Goal: Ask a question: Seek information or help from site administrators or community

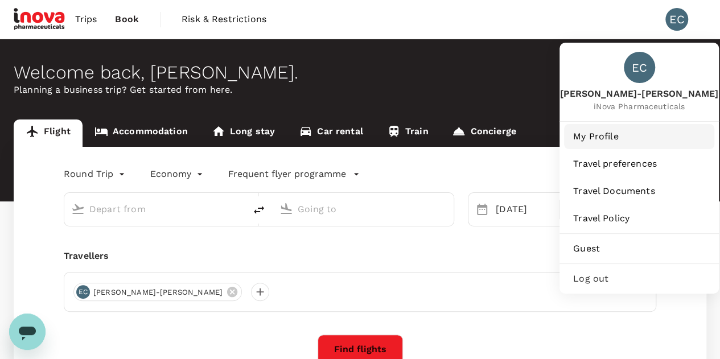
click at [611, 135] on span "My Profile" at bounding box center [639, 137] width 132 height 14
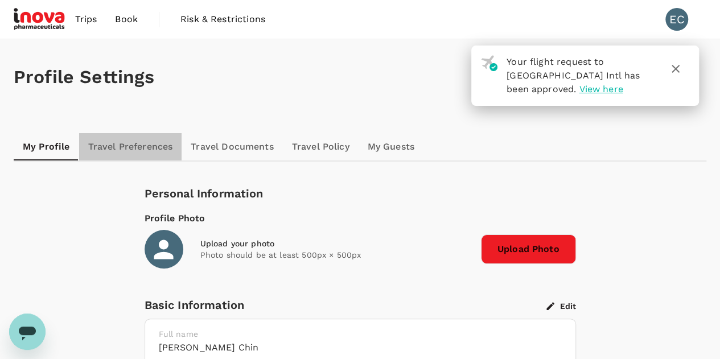
click at [131, 146] on link "Travel Preferences" at bounding box center [130, 146] width 103 height 27
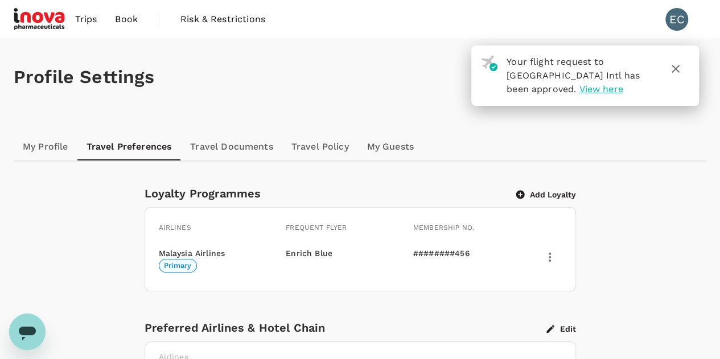
click at [129, 19] on span "Book" at bounding box center [126, 20] width 23 height 14
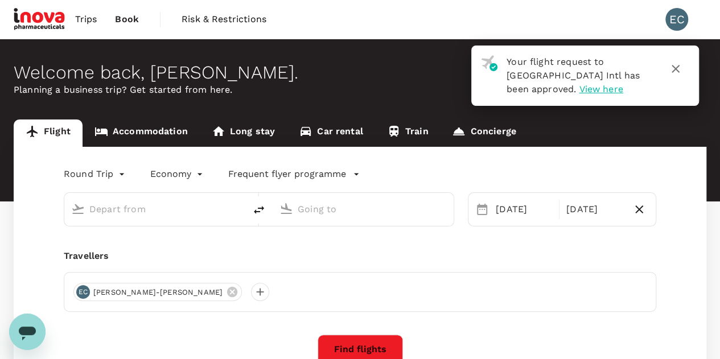
type input "Kuala Lumpur Intl ([GEOGRAPHIC_DATA])"
type input "[PERSON_NAME] (JHB)"
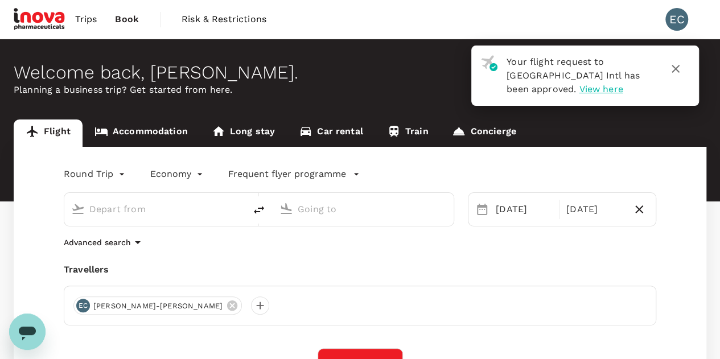
click at [93, 18] on span "Trips" at bounding box center [86, 20] width 22 height 14
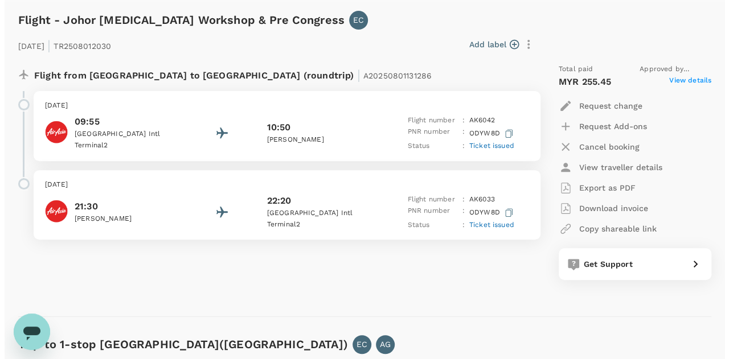
scroll to position [159, 0]
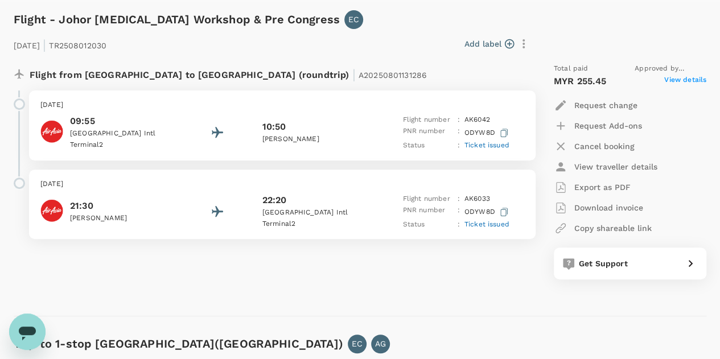
click at [487, 143] on span "Ticket issued" at bounding box center [486, 145] width 45 height 8
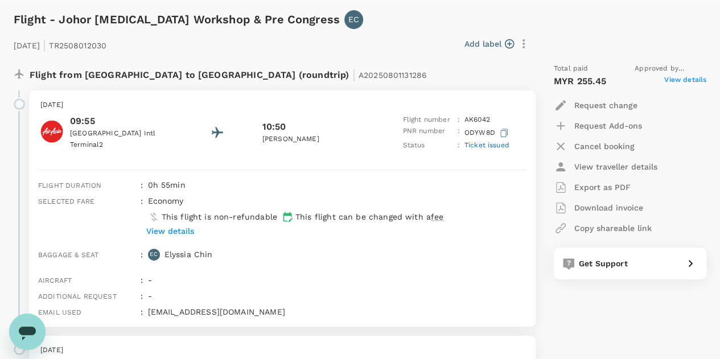
click at [200, 258] on p "[PERSON_NAME]" at bounding box center [188, 254] width 48 height 11
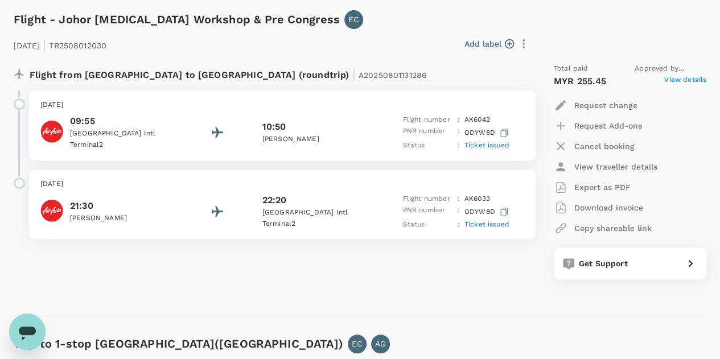
click at [173, 117] on div "09:55 [GEOGRAPHIC_DATA] 2 10:50 Sultan Ismail Intl Flight number : AK 6042 PNR …" at bounding box center [282, 132] width 484 height 37
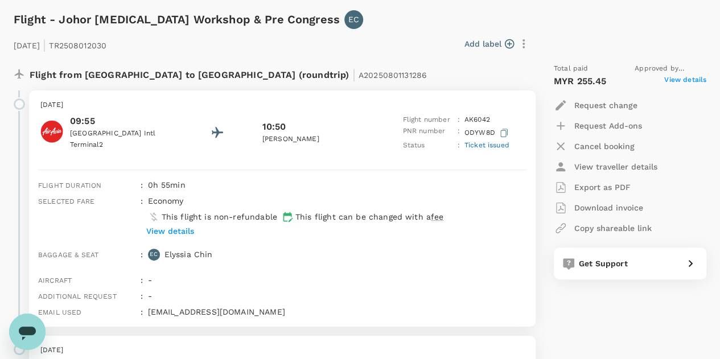
click at [690, 79] on span "View details" at bounding box center [685, 82] width 42 height 14
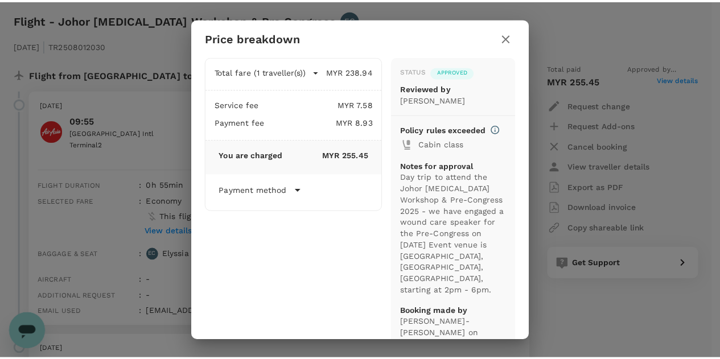
scroll to position [18, 0]
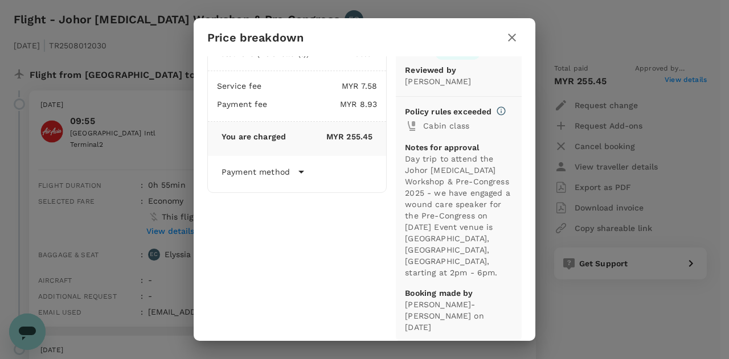
click at [518, 35] on button "button" at bounding box center [511, 37] width 19 height 19
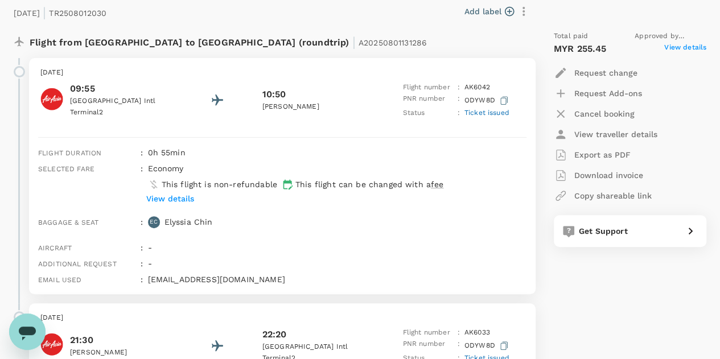
scroll to position [192, 0]
click at [28, 331] on icon "Open messaging window" at bounding box center [27, 334] width 17 height 14
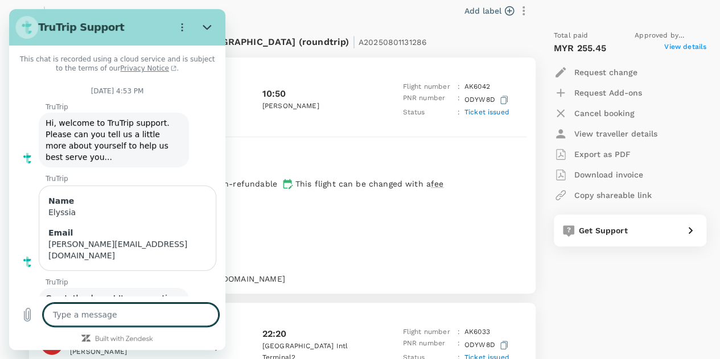
scroll to position [824, 0]
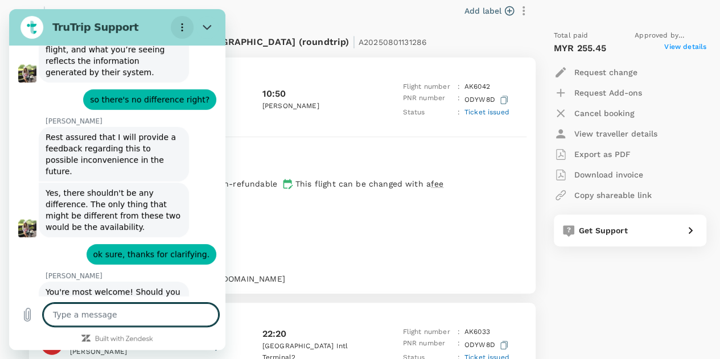
click at [182, 28] on circle "Options menu" at bounding box center [183, 28] width 2 height 2
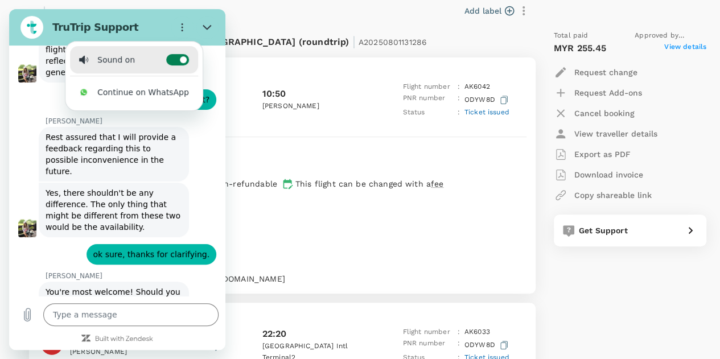
click at [179, 55] on icon at bounding box center [183, 59] width 9 height 9
click at [175, 55] on input "Toggle sound notifications" at bounding box center [177, 59] width 23 height 11
checkbox input "false"
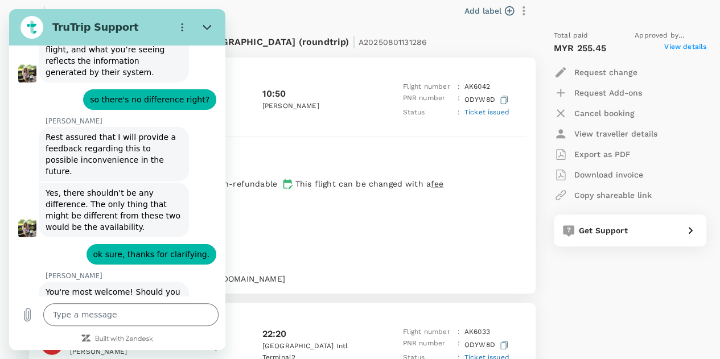
scroll to position [841, 0]
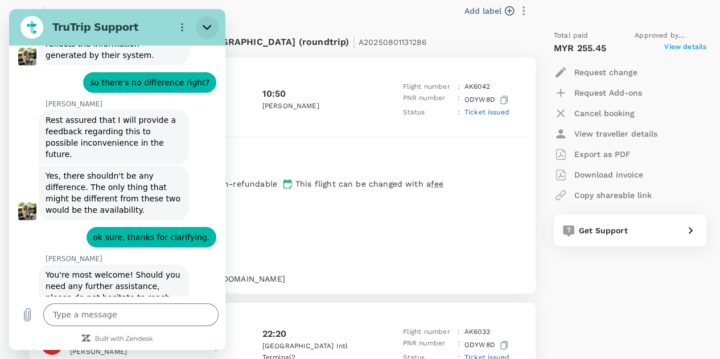
click at [209, 30] on icon "Close" at bounding box center [207, 27] width 9 height 9
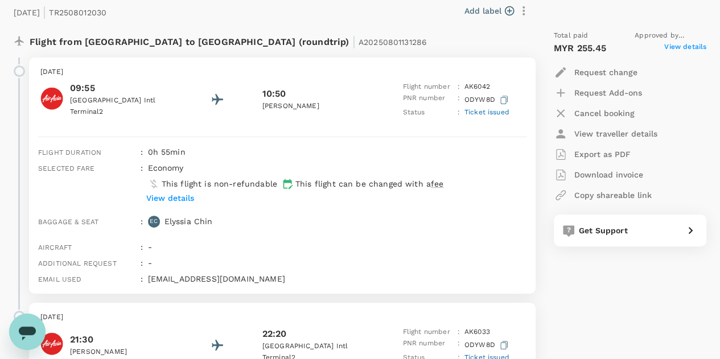
click at [32, 331] on icon "Open messaging window" at bounding box center [27, 334] width 17 height 14
type textarea "x"
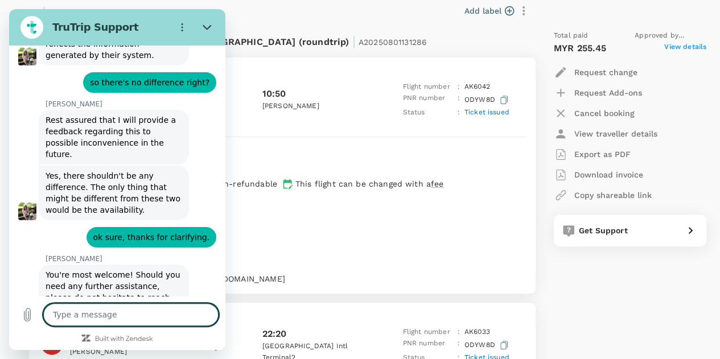
type textarea "h"
type textarea "x"
type textarea "he"
type textarea "x"
type textarea "hel"
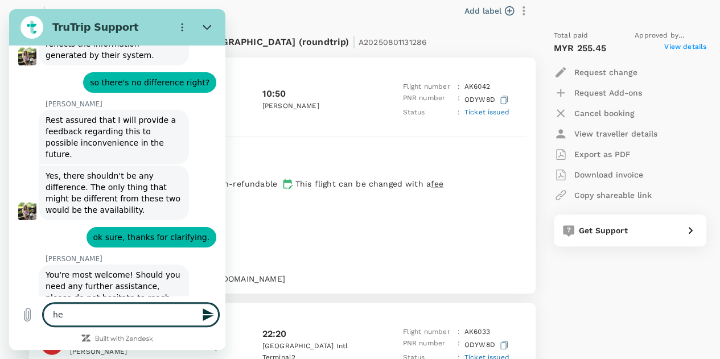
type textarea "x"
type textarea "hell"
type textarea "x"
type textarea "hello"
type textarea "x"
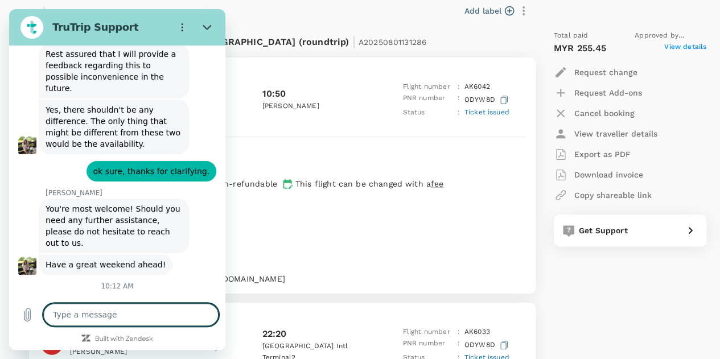
scroll to position [906, 0]
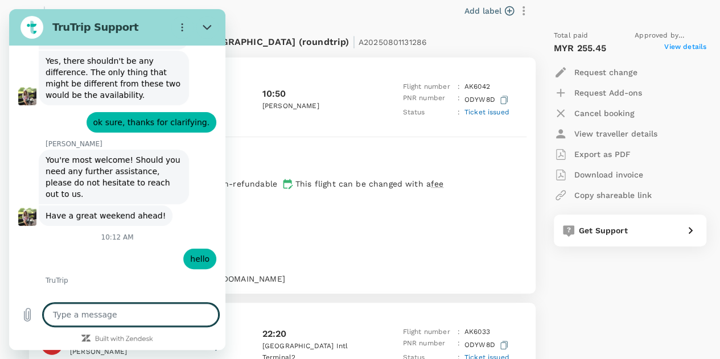
type textarea "x"
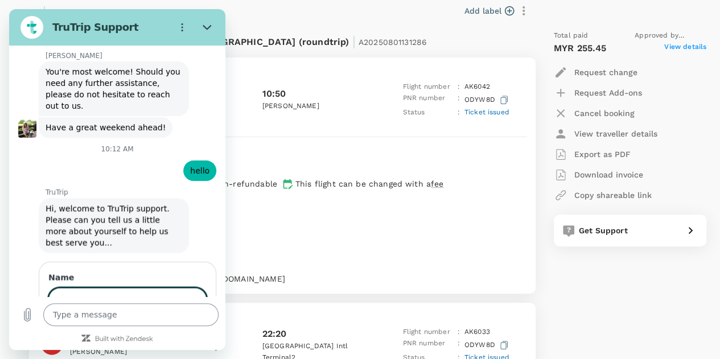
scroll to position [1043, 0]
type input "Elyssia"
click at [168, 322] on button "Next" at bounding box center [187, 333] width 38 height 23
type textarea "x"
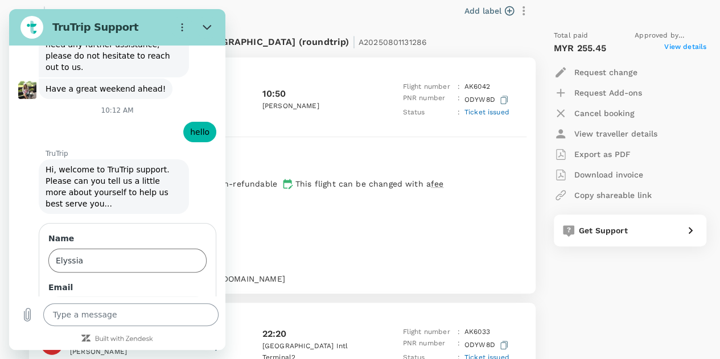
scroll to position [1091, 0]
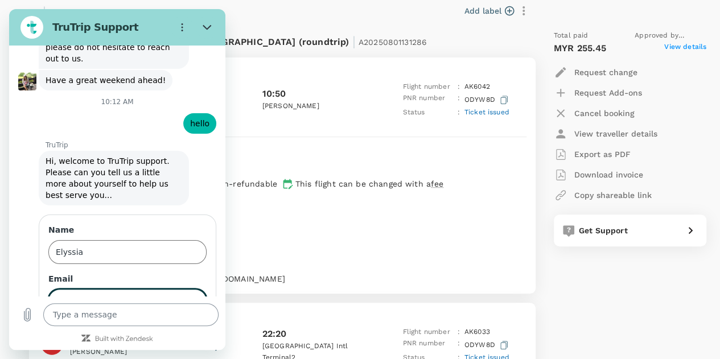
type input "[PERSON_NAME][EMAIL_ADDRESS][DOMAIN_NAME]"
click at [167, 322] on button "Send" at bounding box center [186, 333] width 39 height 23
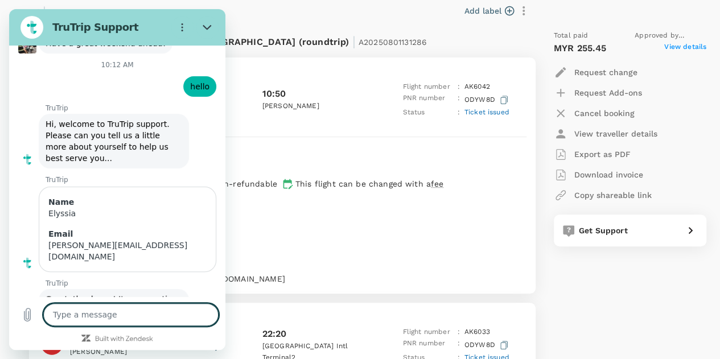
scroll to position [1130, 0]
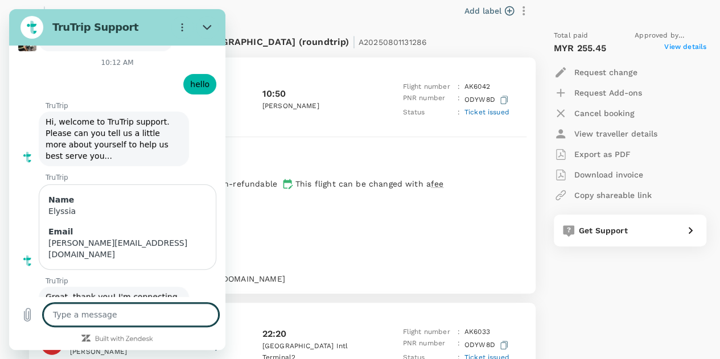
type textarea "x"
type textarea "i"
type textarea "x"
type textarea "i"
type textarea "x"
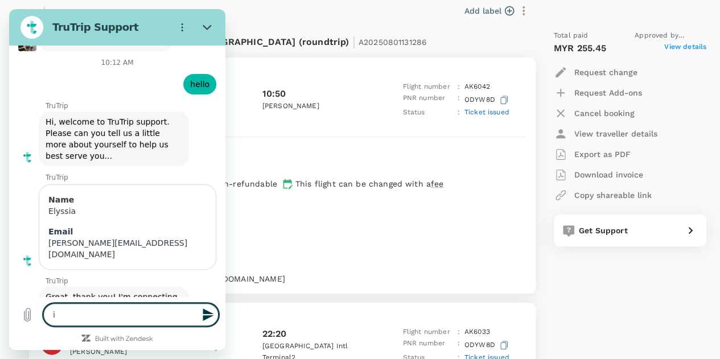
type textarea "i n"
type textarea "x"
type textarea "i ne"
type textarea "x"
type textarea "i nee"
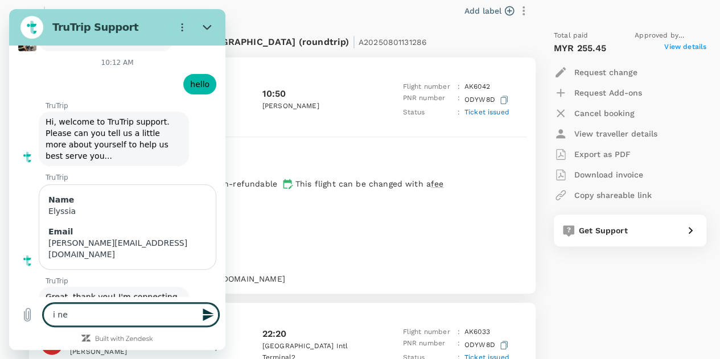
type textarea "x"
type textarea "i need"
type textarea "x"
type textarea "i need"
type textarea "x"
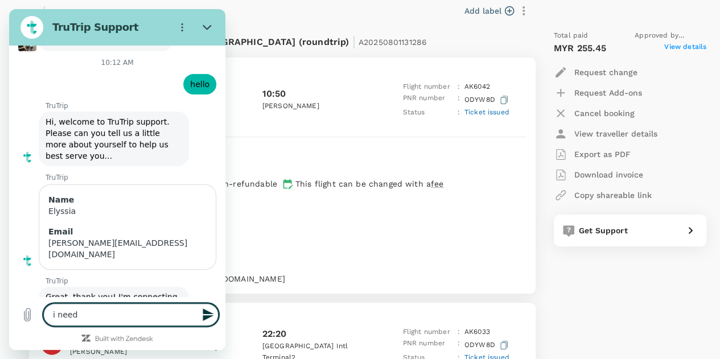
type textarea "i need t"
type textarea "x"
type textarea "i need to"
type textarea "x"
type textarea "i need to"
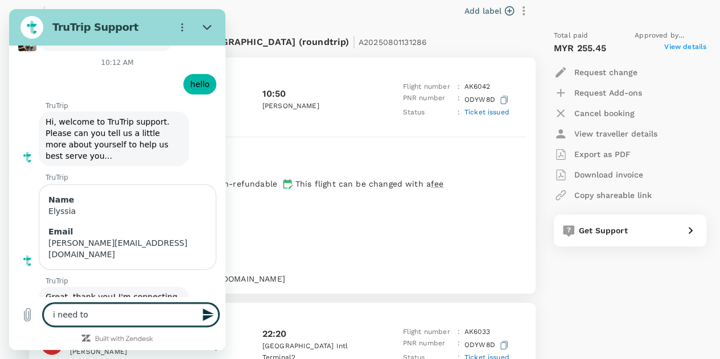
type textarea "x"
type textarea "i need to c"
type textarea "x"
type textarea "i need to ch"
type textarea "x"
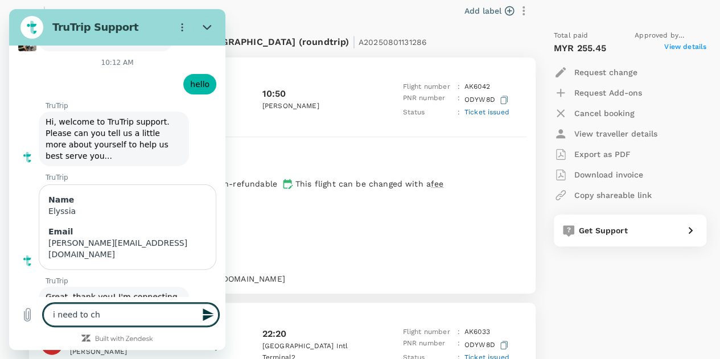
type textarea "i need to cha"
type textarea "x"
type textarea "i need to [PERSON_NAME]"
type textarea "x"
type textarea "i need to [PERSON_NAME]"
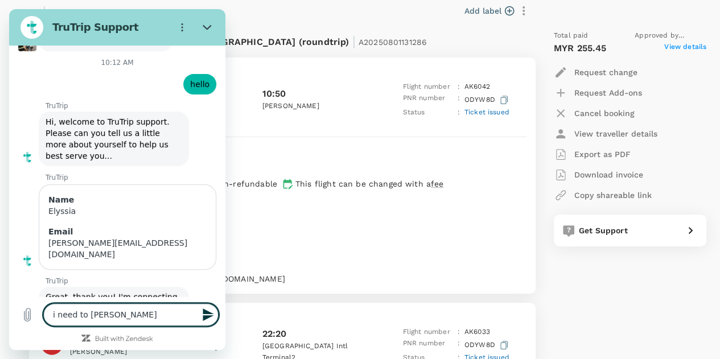
type textarea "x"
type textarea "i need to change"
type textarea "x"
type textarea "i need to change"
type textarea "x"
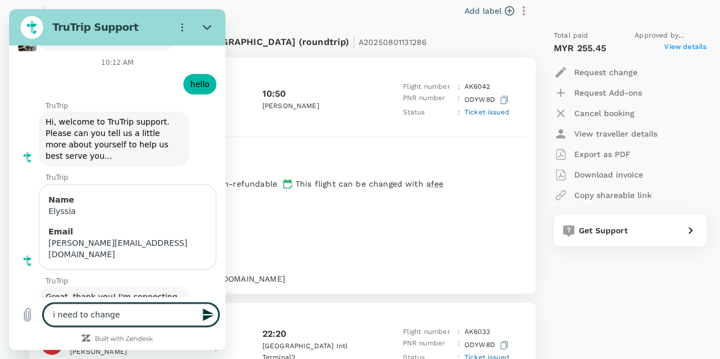
type textarea "i need to change m"
type textarea "x"
type textarea "i need to change my"
type textarea "x"
type textarea "i need to change my"
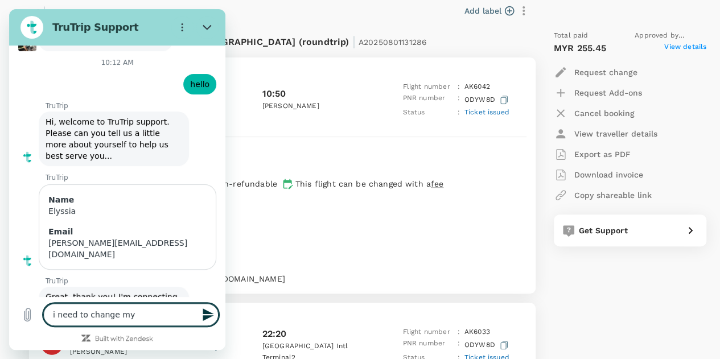
type textarea "x"
type textarea "i need to change my n"
type textarea "x"
type textarea "i need to change my na"
type textarea "x"
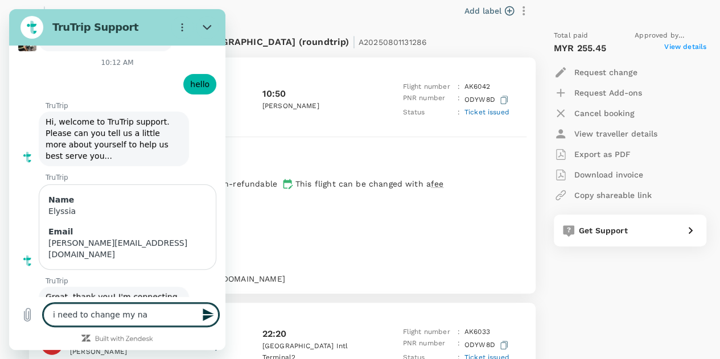
type textarea "i need to change my nam"
type textarea "x"
type textarea "i need to change my name"
type textarea "x"
type textarea "i need to change my name"
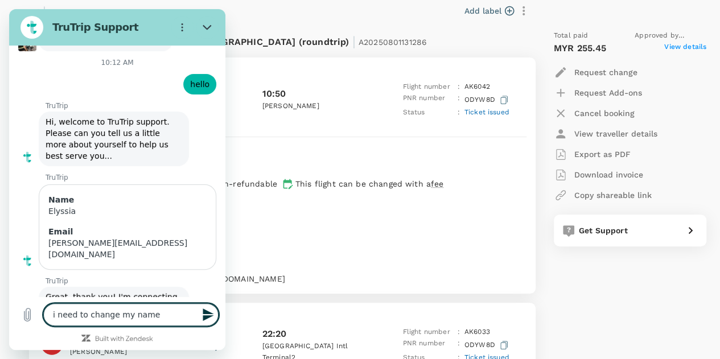
type textarea "x"
type textarea "i need to change my name o"
type textarea "x"
type textarea "i need to change my name on"
type textarea "x"
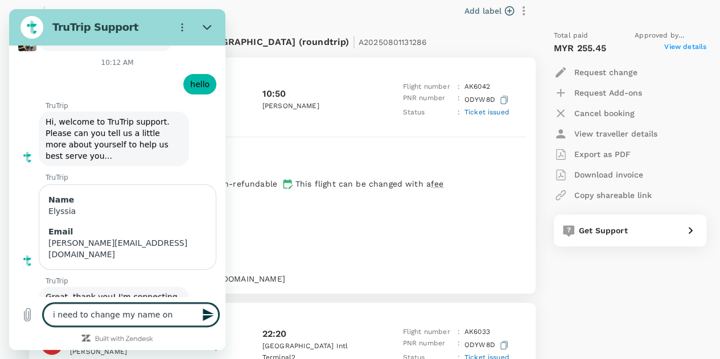
type textarea "i need to change my name on"
type textarea "x"
type textarea "i need to change my name on t"
type textarea "x"
type textarea "i need to change my name on th"
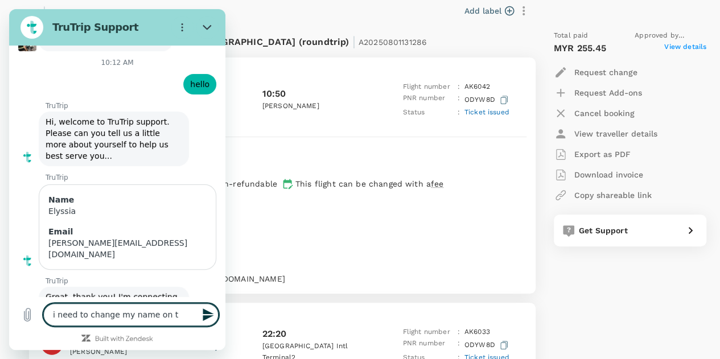
type textarea "x"
type textarea "i need to change my name on the"
type textarea "x"
type textarea "i need to change my name on the"
type textarea "x"
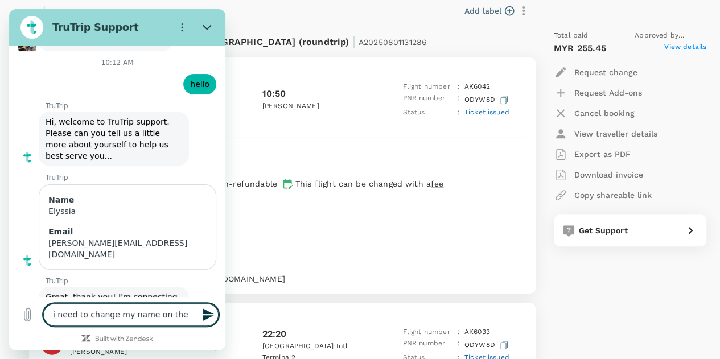
type textarea "i need to change my name on the f"
type textarea "x"
type textarea "i need to change my name on the fl"
type textarea "x"
type textarea "i need to change my name on the fli"
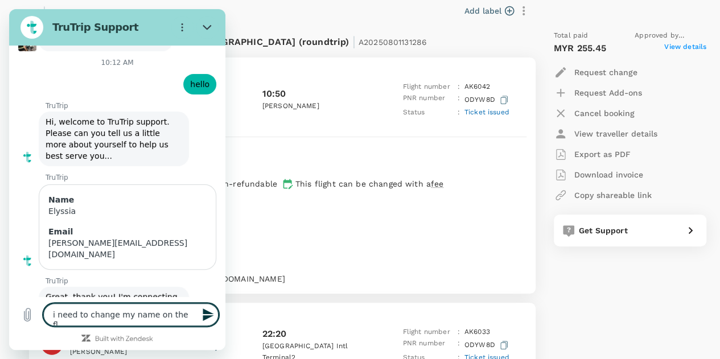
type textarea "x"
type textarea "i need to change my name on the flig"
type textarea "x"
type textarea "i need to change my name on the fligh"
type textarea "x"
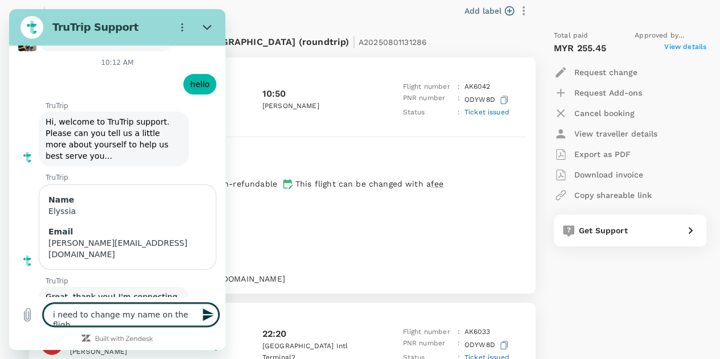
type textarea "i need to change my name on the flight"
type textarea "x"
type textarea "i need to change my name on the flight"
type textarea "x"
type textarea "i need to change my name on the flight t"
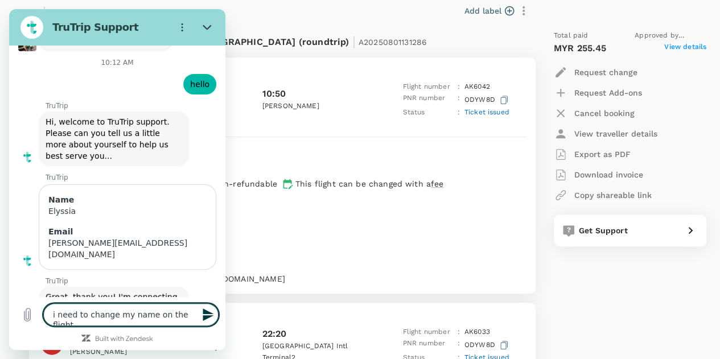
type textarea "x"
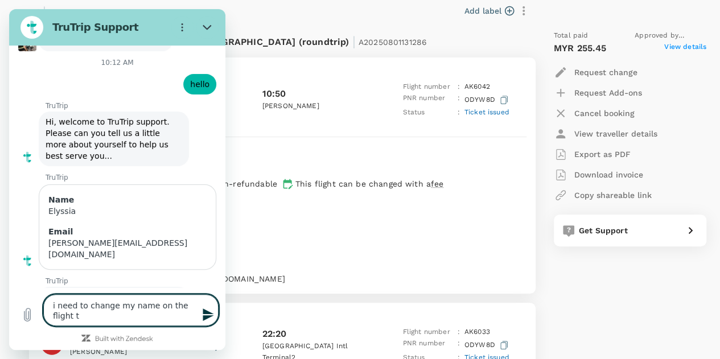
type textarea "i need to change my name on the flight ti"
type textarea "x"
type textarea "i need to change my name on the flight t"
type textarea "x"
type textarea "i need to change my name on the flight ti"
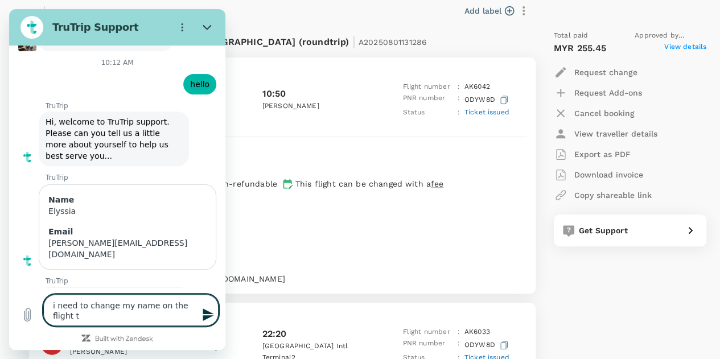
type textarea "x"
type textarea "i need to change my name on the flight [MEDICAL_DATA]"
type textarea "x"
type textarea "i need to change my name on the flight tick"
type textarea "x"
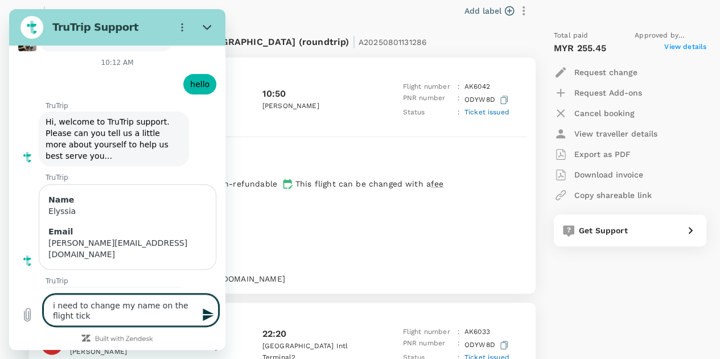
type textarea "i need to change my name on the flight tickt"
type textarea "x"
type textarea "i need to change my name on the flight tick"
type textarea "x"
type textarea "i need to change my name on the flight ticke"
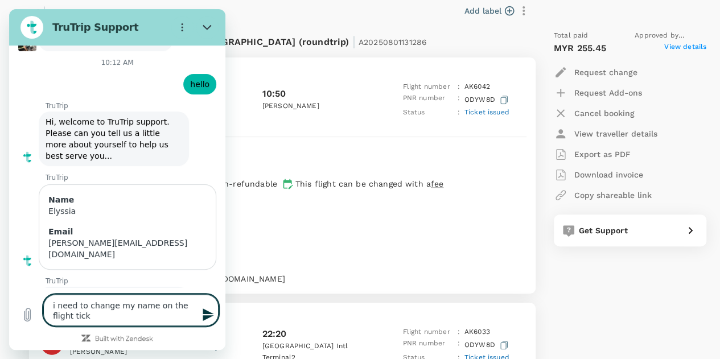
type textarea "x"
type textarea "i need to change my name on the flight ticket"
type textarea "x"
type textarea "i need to change my name on the flight ticket"
type textarea "x"
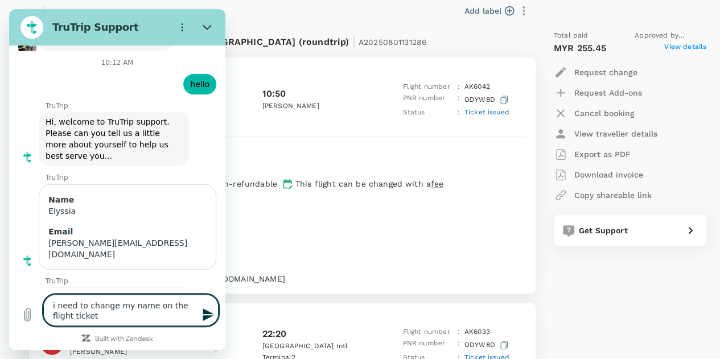
type textarea "i need to change my name on the flight ticket t"
type textarea "x"
type textarea "i need to change my name on the flight ticket to"
type textarea "x"
type textarea "i need to change my name on the flight ticket to"
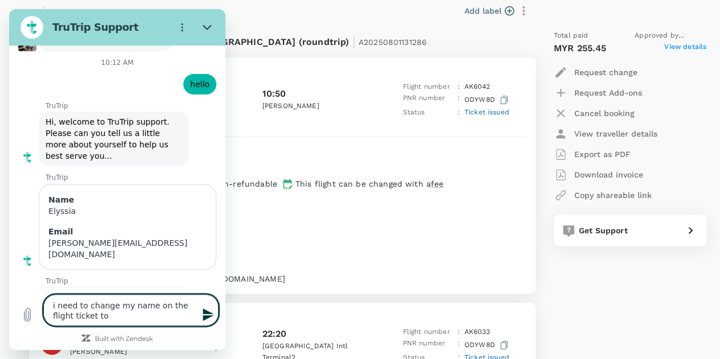
type textarea "x"
type textarea "i need to change my name on the flight ticket to r"
type textarea "x"
type textarea "i need to change my name on the flight ticket to re"
type textarea "x"
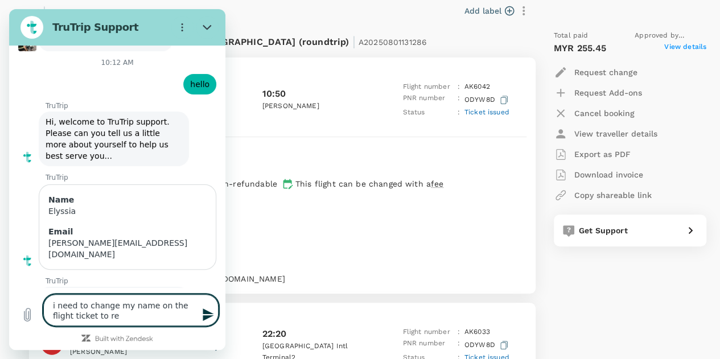
type textarea "i need to change my name on the flight ticket to ref"
type textarea "x"
type textarea "i need to change my name on the flight ticket to refl"
type textarea "x"
type textarea "i need to change my name on the flight ticket to refle"
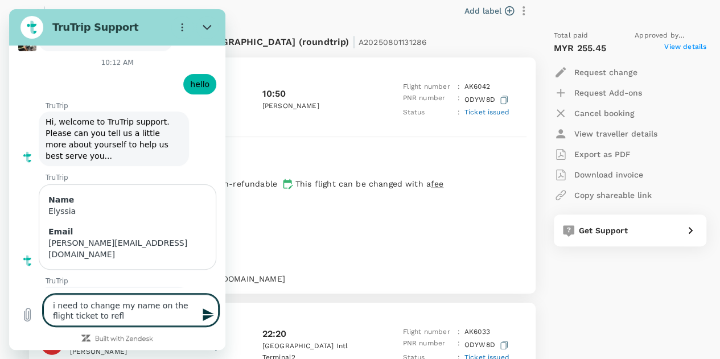
type textarea "x"
type textarea "i need to change my name on the flight ticket to reflec"
type textarea "x"
type textarea "i need to change my name on the flight ticket to reflect"
type textarea "x"
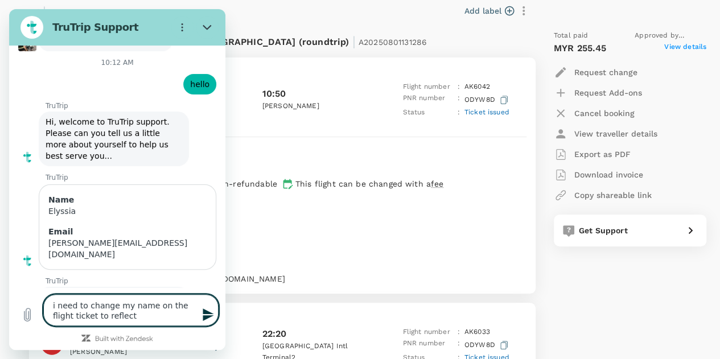
type textarea "i need to change my name on the flight ticket to reflect"
type textarea "x"
type textarea "i need to change my name on the flight ticket to reflect m"
type textarea "x"
type textarea "i need to change my name on the flight ticket to reflect m"
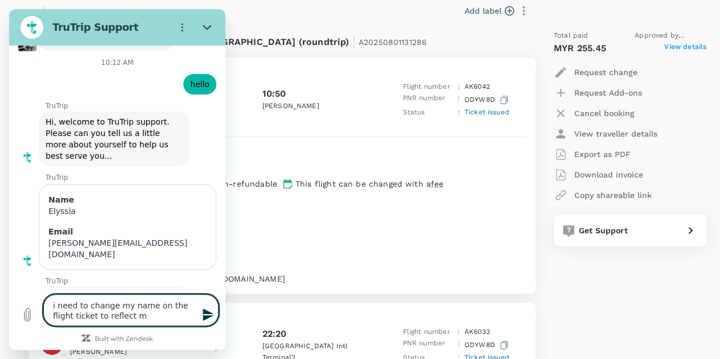
type textarea "x"
type textarea "i need to change my name on the flight ticket to reflect m"
type textarea "x"
type textarea "i need to change my name on the flight ticket to reflect my"
type textarea "x"
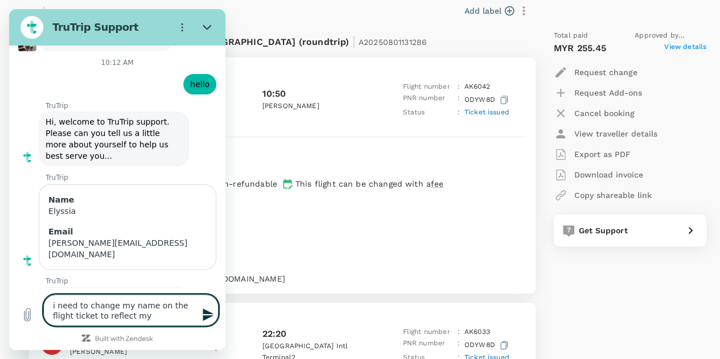
type textarea "i need to change my name on the flight ticket to reflect my"
type textarea "x"
type textarea "i need to change my name on the flight ticket to reflect my f"
type textarea "x"
type textarea "i need to change my name on the flight ticket to reflect my fu"
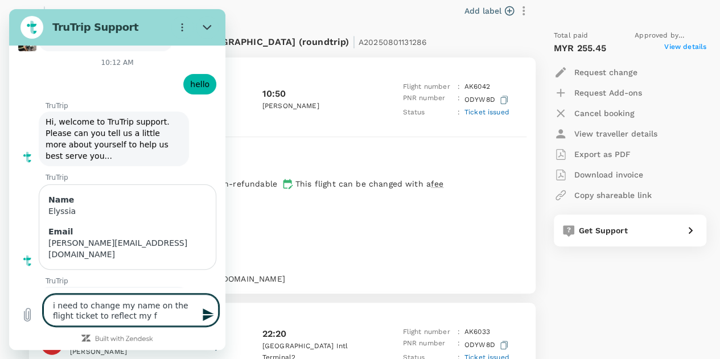
type textarea "x"
type textarea "i need to change my name on the flight ticket to reflect my ful"
type textarea "x"
type textarea "i need to change my name on the flight ticket to reflect my full"
type textarea "x"
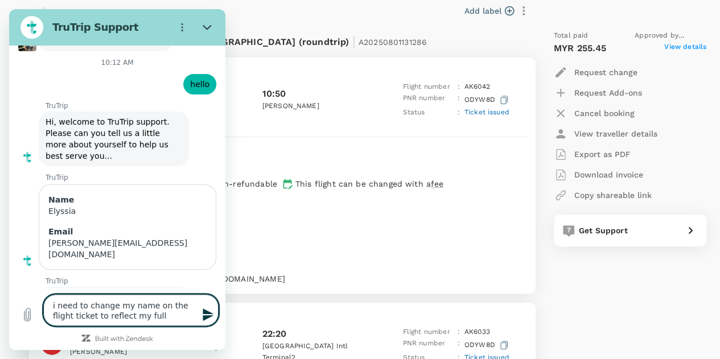
type textarea "i need to change my name on the flight ticket to reflect my full"
type textarea "x"
type textarea "i need to change my name on the flight ticket to reflect my full n"
type textarea "x"
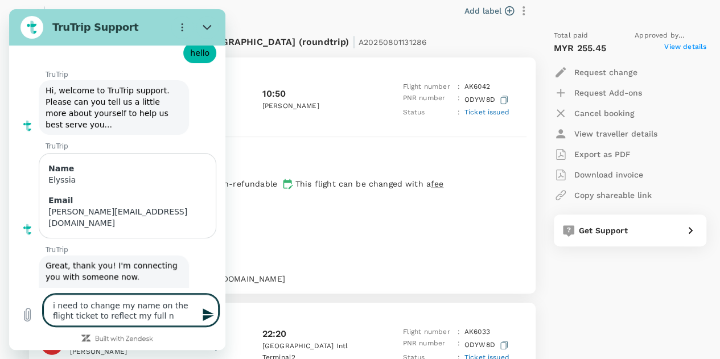
type textarea "i need to change my name on the flight ticket to reflect my full na"
type textarea "x"
type textarea "i need to change my name on the flight ticket to reflect my full nam"
type textarea "x"
type textarea "i need to change my name on the flight ticket to reflect my full name"
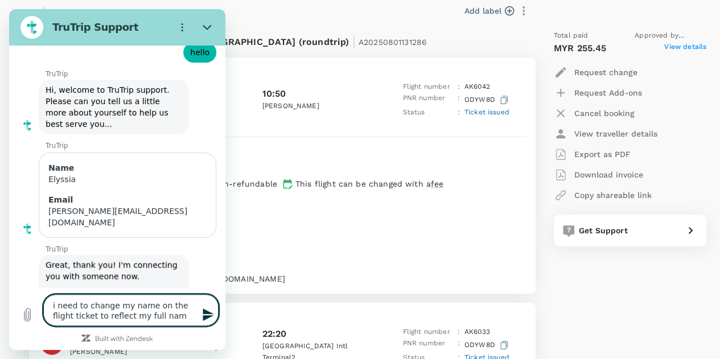
type textarea "x"
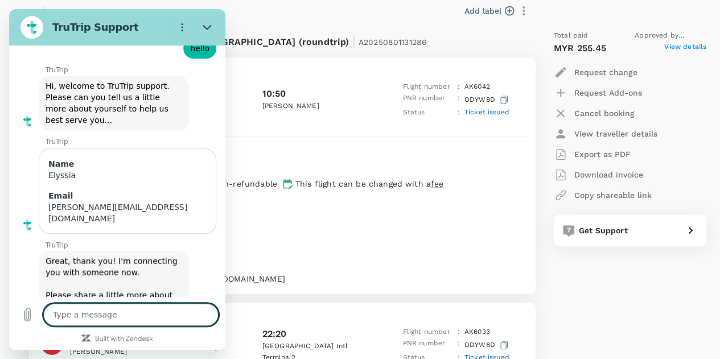
type textarea "x"
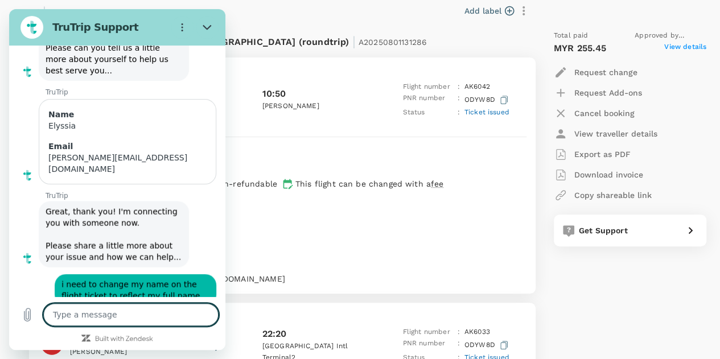
scroll to position [1218, 0]
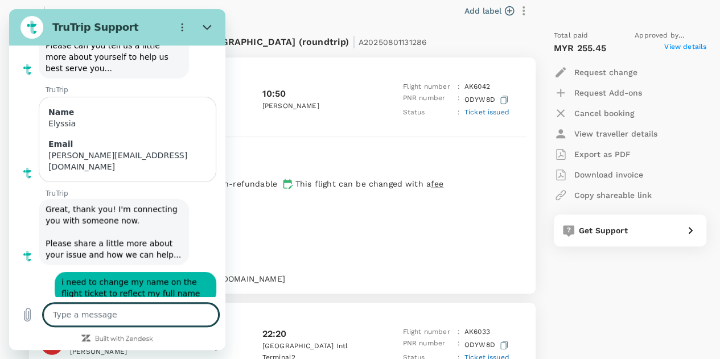
type textarea "h"
type textarea "x"
type textarea "hi"
type textarea "x"
type textarea "hi"
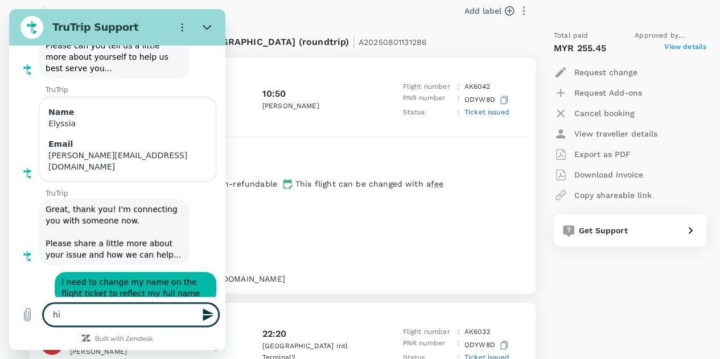
type textarea "x"
type textarea "hi M"
type textarea "x"
type textarea "hi [PERSON_NAME]"
type textarea "x"
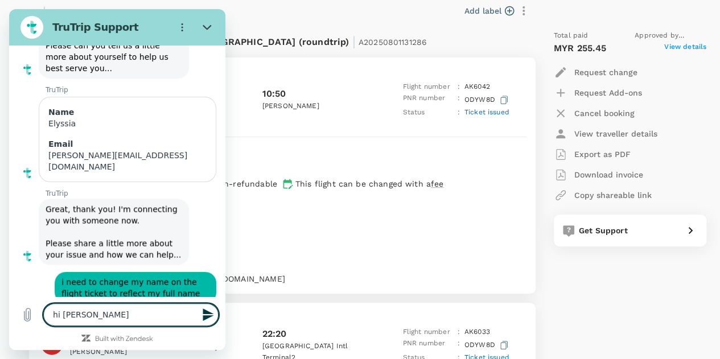
type textarea "hi Mar"
type textarea "x"
type textarea "hi [PERSON_NAME]"
type textarea "x"
type textarea "hi [PERSON_NAME],"
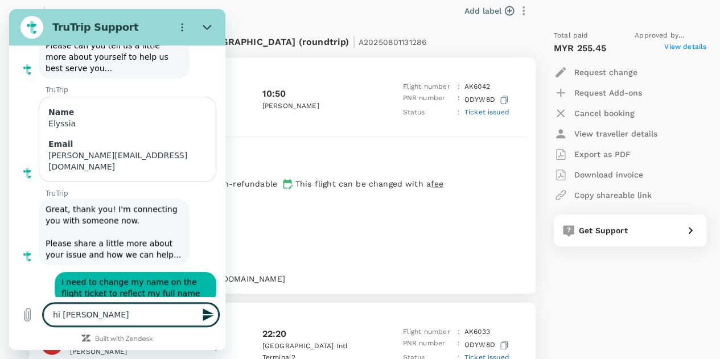
type textarea "x"
type textarea "hi [PERSON_NAME],"
type textarea "x"
type textarea "hi [PERSON_NAME], I"
type textarea "x"
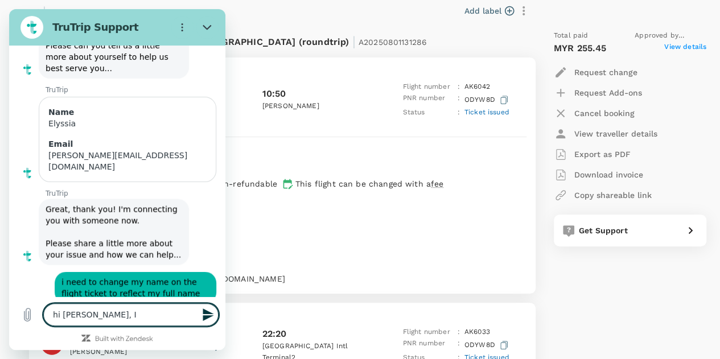
type textarea "hi [PERSON_NAME], I"
type textarea "x"
type textarea "hi [PERSON_NAME], I h"
type textarea "x"
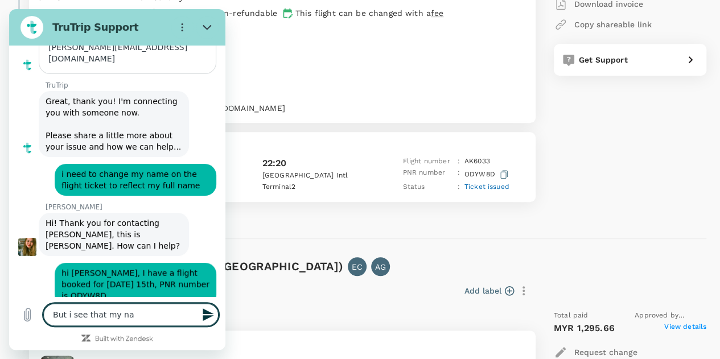
scroll to position [1328, 0]
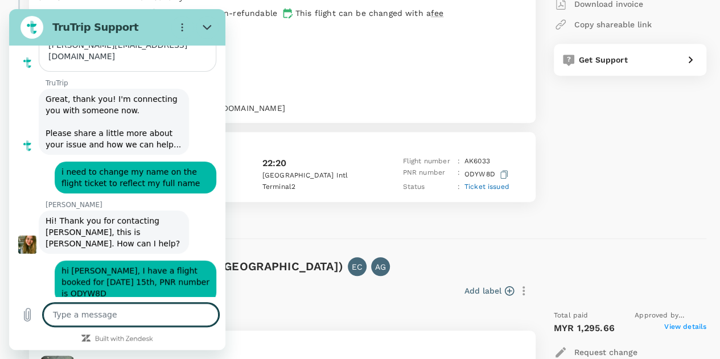
click at [210, 41] on section "TruTrip Support" at bounding box center [117, 27] width 216 height 36
click at [208, 40] on section "TruTrip Support" at bounding box center [117, 27] width 216 height 36
click at [135, 326] on textarea at bounding box center [130, 314] width 175 height 23
click at [206, 27] on icon "Close" at bounding box center [207, 27] width 9 height 9
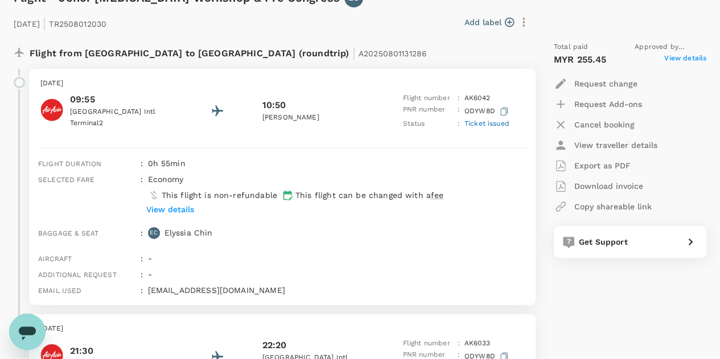
scroll to position [176, 0]
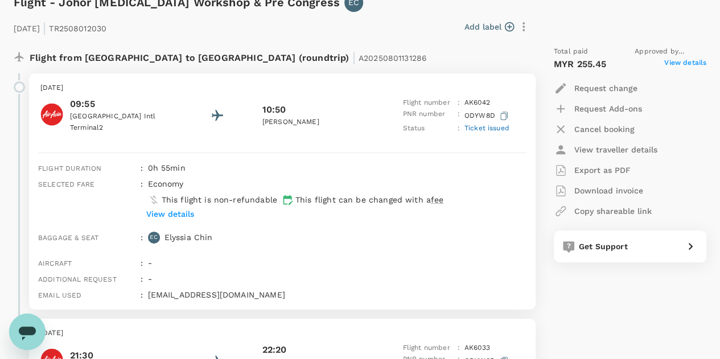
click at [19, 336] on icon "Open messaging window" at bounding box center [27, 332] width 20 height 20
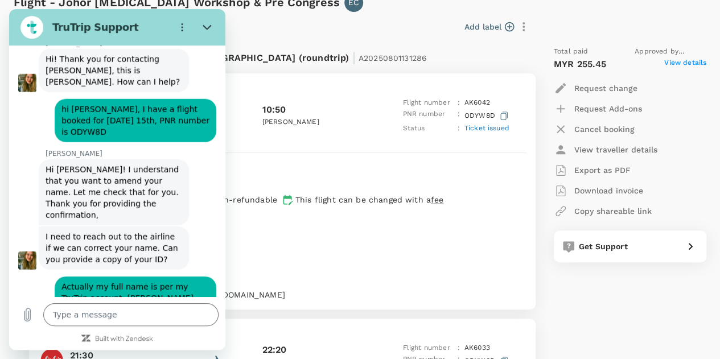
scroll to position [1489, 0]
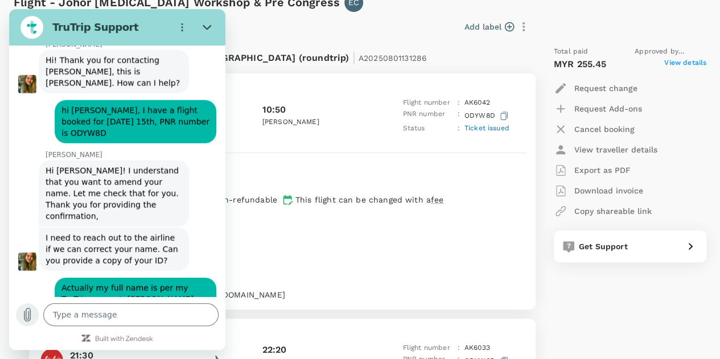
click at [32, 317] on icon "Upload file" at bounding box center [27, 315] width 14 height 14
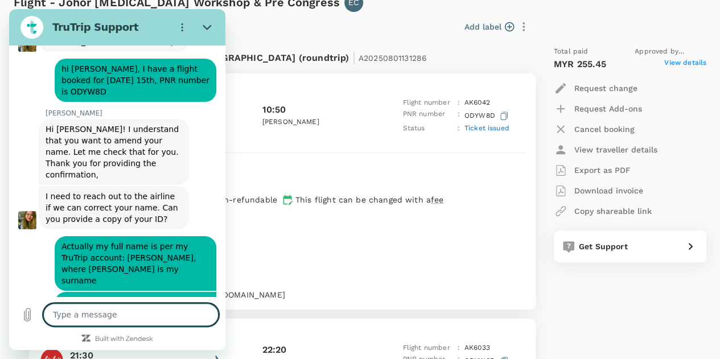
scroll to position [1572, 0]
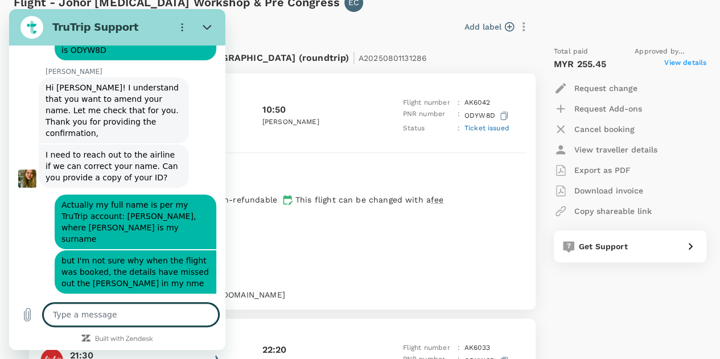
click at [130, 314] on textarea at bounding box center [130, 314] width 175 height 23
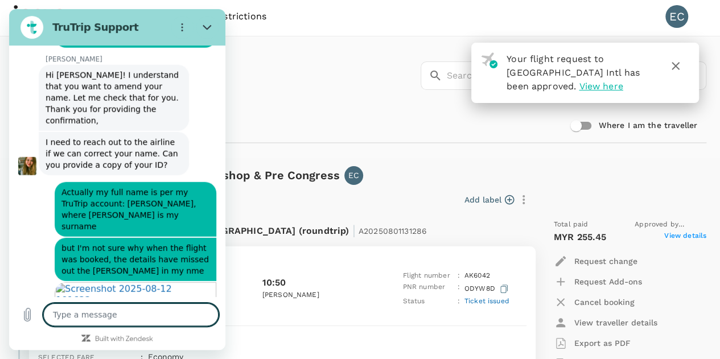
scroll to position [0, 0]
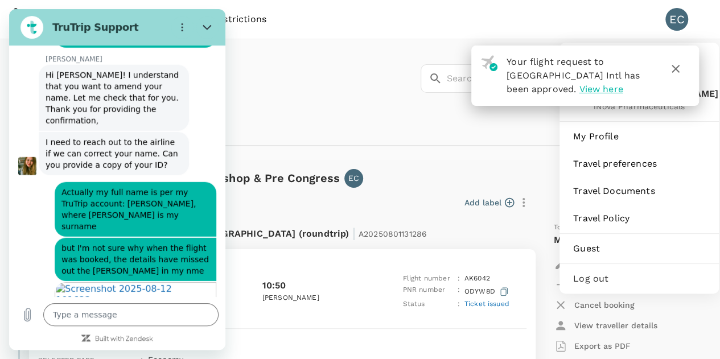
click at [681, 26] on div "EC" at bounding box center [676, 19] width 23 height 23
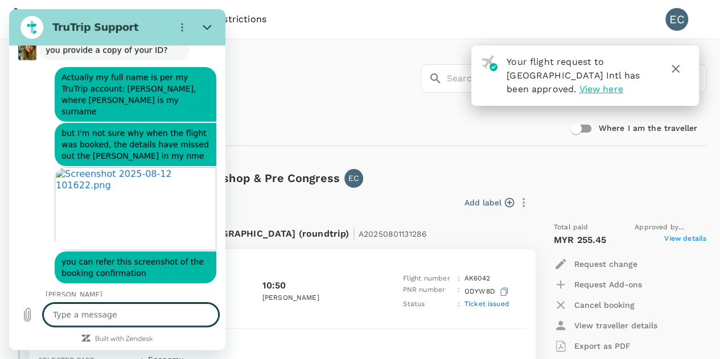
scroll to position [1702, 0]
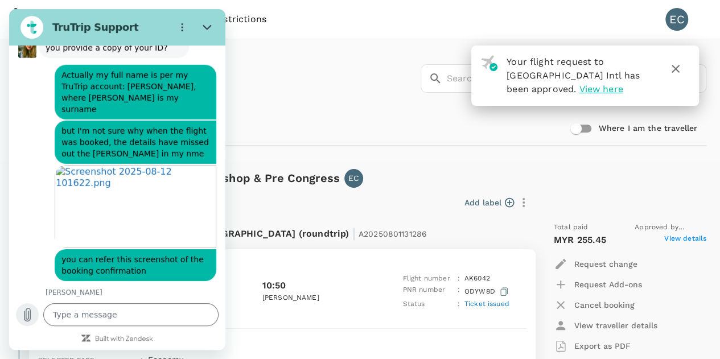
click at [28, 319] on icon "Upload file" at bounding box center [27, 315] width 14 height 14
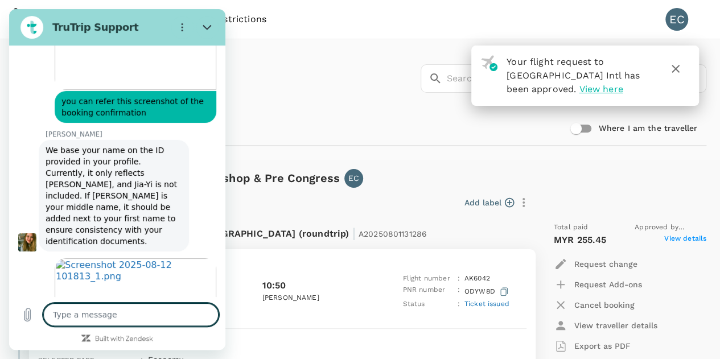
scroll to position [1869, 0]
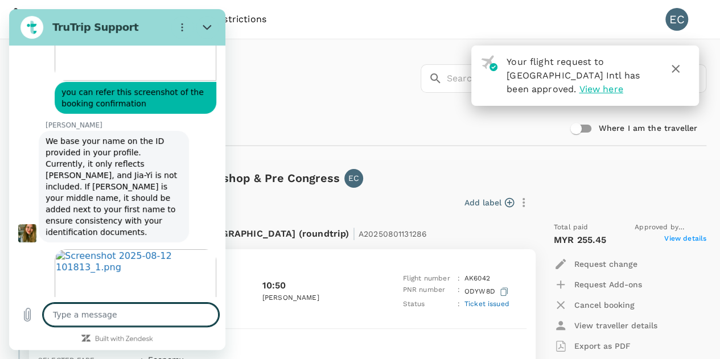
click at [104, 320] on textarea at bounding box center [130, 314] width 175 height 23
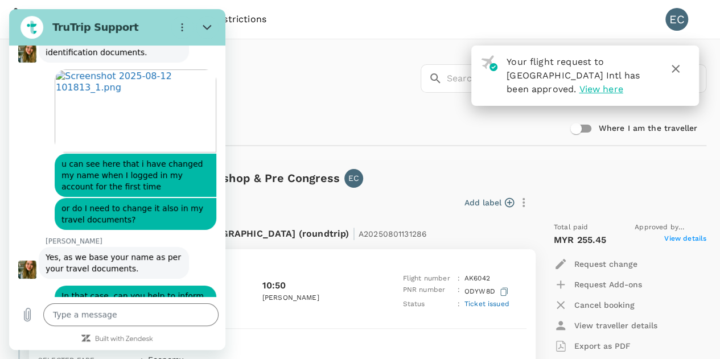
scroll to position [2051, 0]
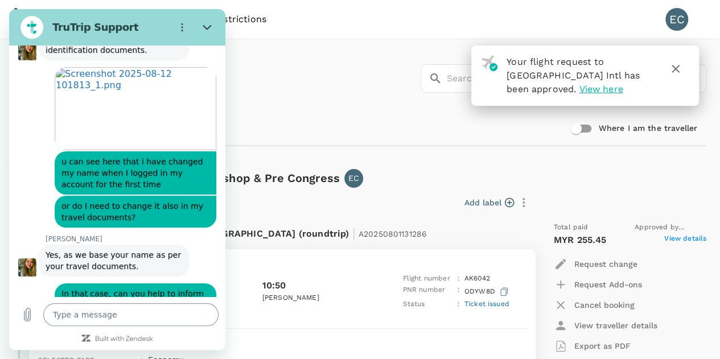
click at [85, 315] on textarea at bounding box center [130, 314] width 175 height 23
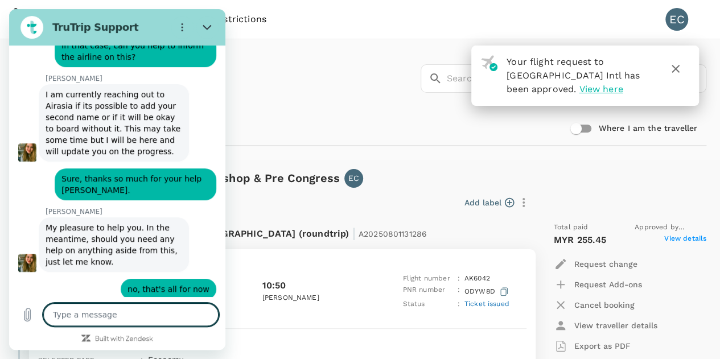
scroll to position [2337, 0]
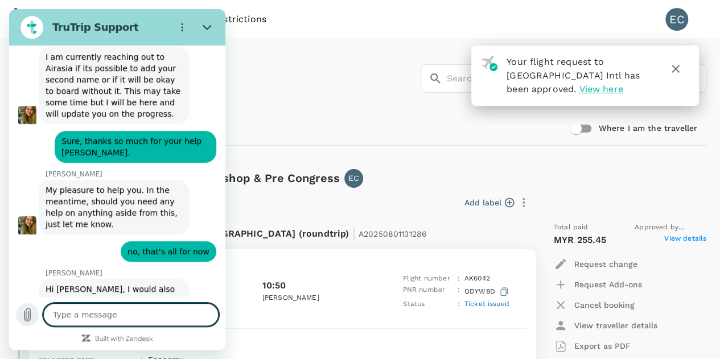
click at [25, 323] on button "Upload file" at bounding box center [27, 314] width 23 height 23
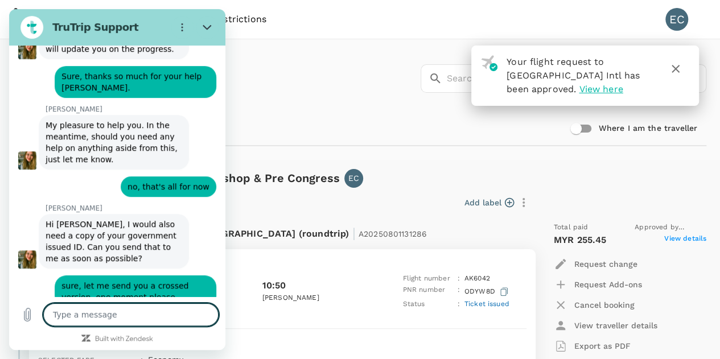
scroll to position [2404, 0]
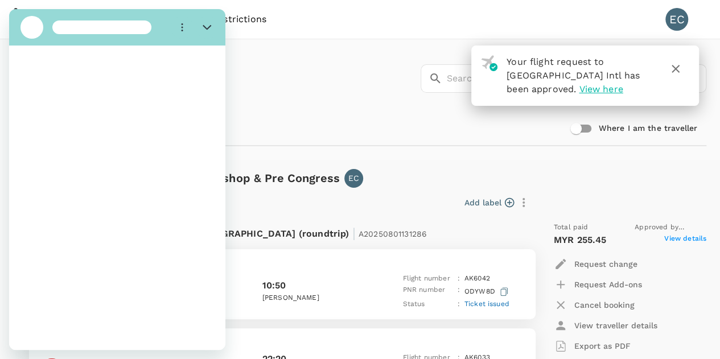
click at [680, 73] on icon "button" at bounding box center [676, 69] width 14 height 14
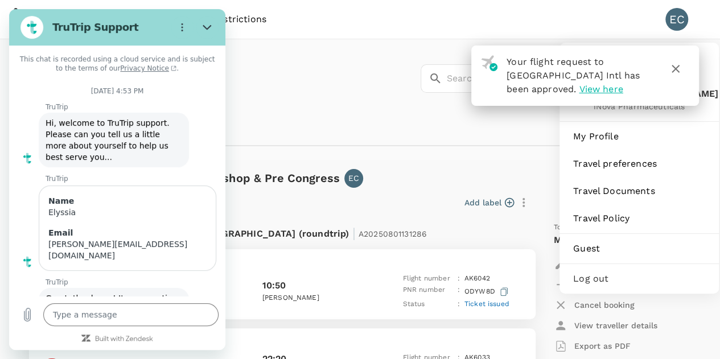
click at [676, 22] on div "EC" at bounding box center [676, 19] width 23 height 23
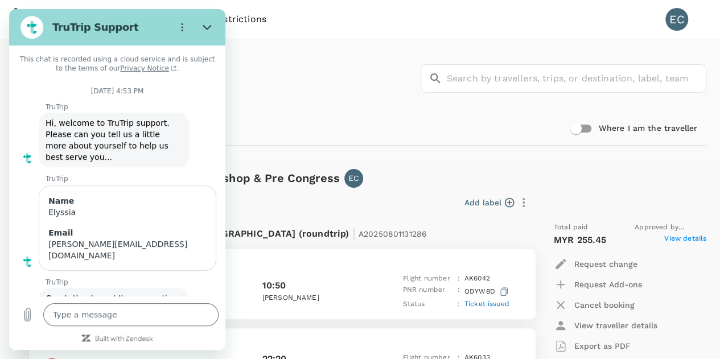
scroll to position [1584, 0]
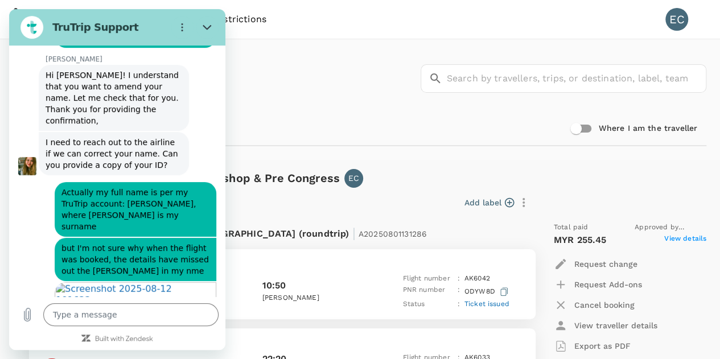
click at [676, 22] on div "EC" at bounding box center [676, 19] width 23 height 23
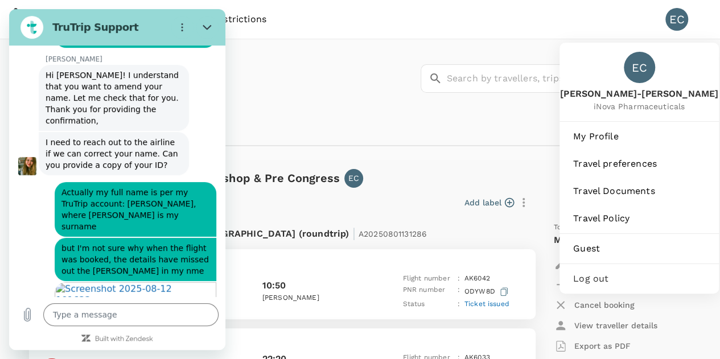
click at [634, 65] on div "EC" at bounding box center [639, 67] width 31 height 31
click at [614, 141] on span "My Profile" at bounding box center [639, 137] width 132 height 14
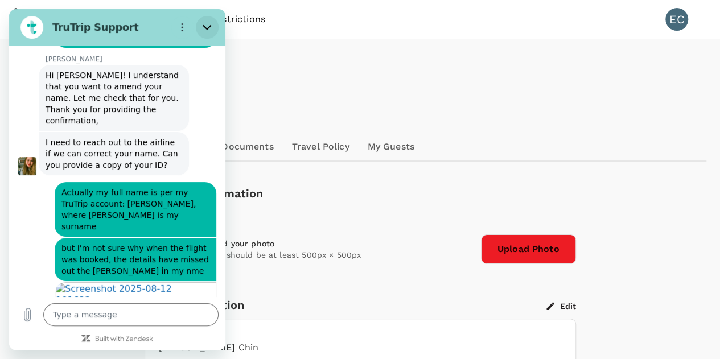
click at [204, 24] on icon "Close" at bounding box center [207, 27] width 9 height 9
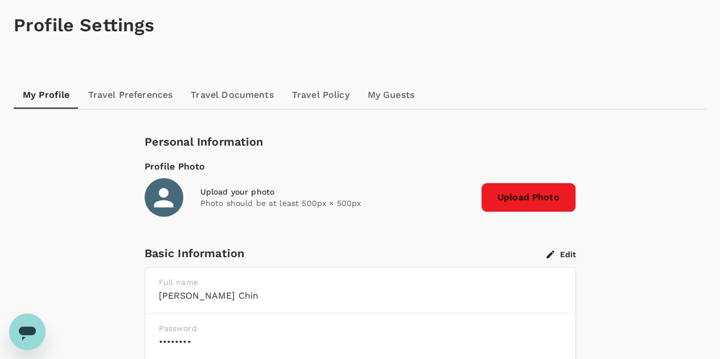
scroll to position [114, 0]
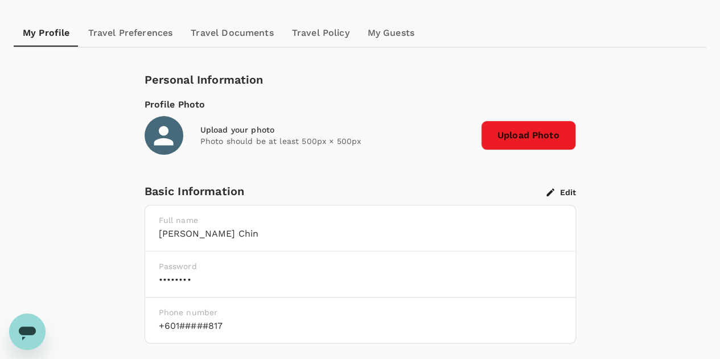
click at [211, 240] on h6 "Elyssia Jia-Yi Chin" at bounding box center [360, 234] width 403 height 16
type textarea "x"
click at [566, 193] on button "Edit" at bounding box center [561, 192] width 30 height 10
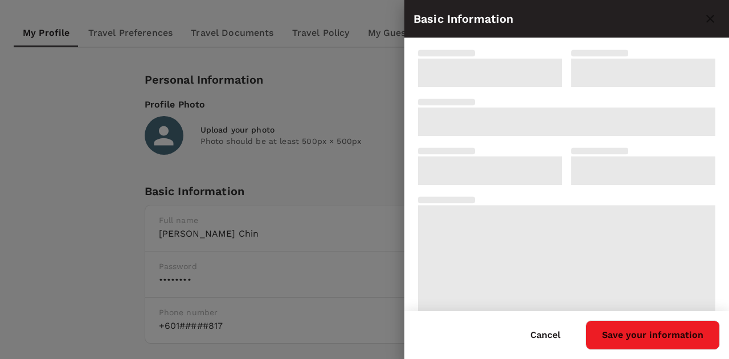
type input "Ms"
type input "[PERSON_NAME]"
type input "Chin"
type input "60"
type input "163115817"
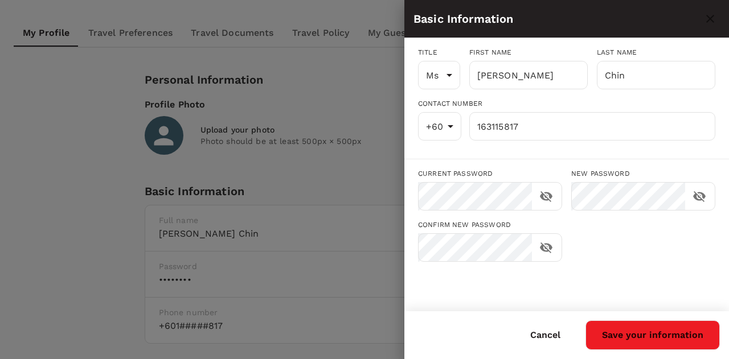
click at [539, 335] on button "Cancel" at bounding box center [545, 335] width 62 height 28
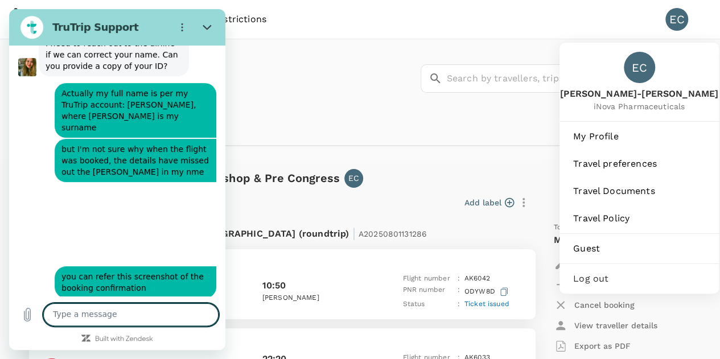
scroll to position [1702, 0]
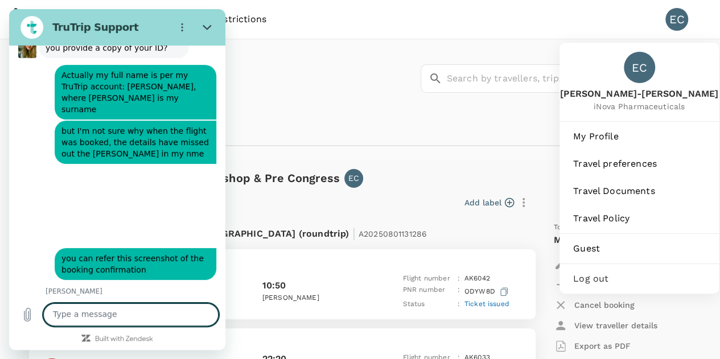
click at [671, 28] on div "EC" at bounding box center [676, 19] width 23 height 23
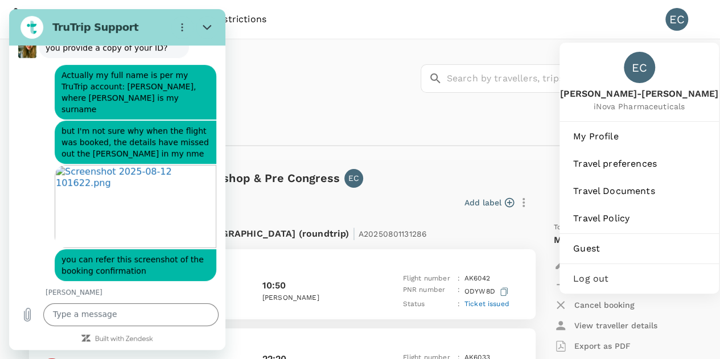
click at [672, 17] on div "EC" at bounding box center [676, 19] width 23 height 23
click at [603, 141] on span "My Profile" at bounding box center [639, 137] width 132 height 14
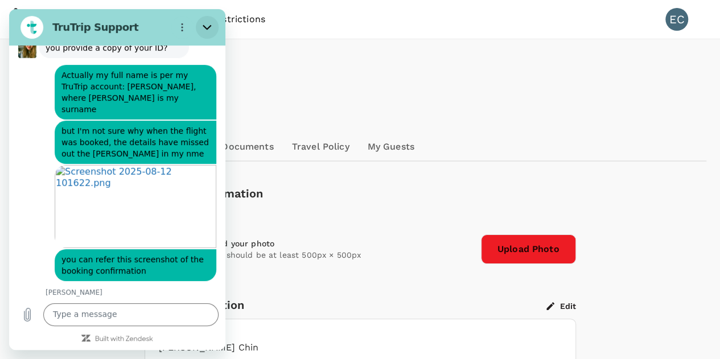
click at [207, 28] on icon "Close" at bounding box center [207, 27] width 9 height 5
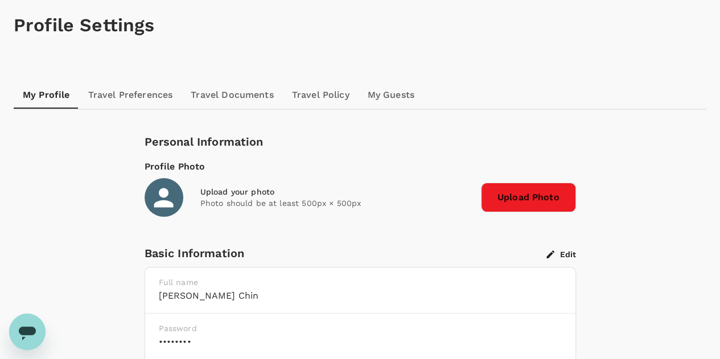
scroll to position [114, 0]
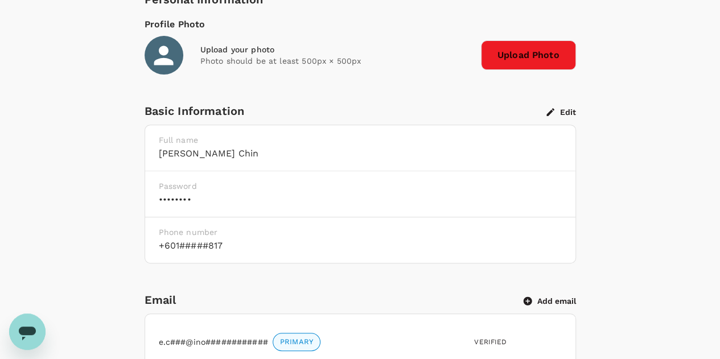
scroll to position [0, 0]
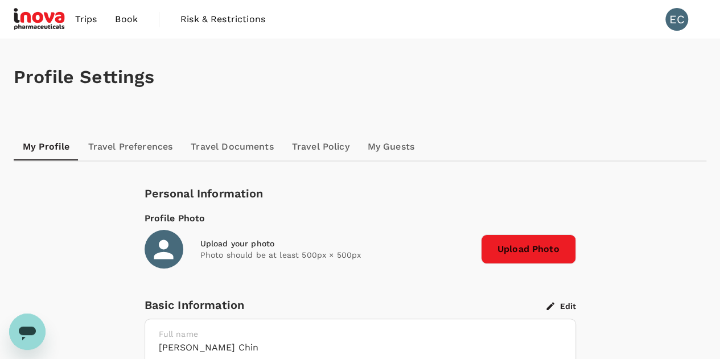
click at [128, 161] on hr at bounding box center [360, 160] width 693 height 1
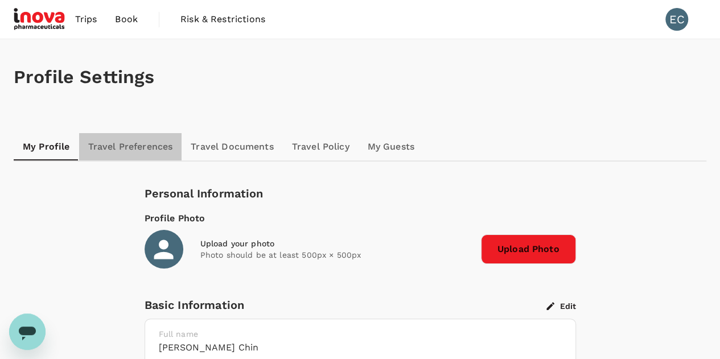
click at [140, 153] on link "Travel Preferences" at bounding box center [130, 146] width 103 height 27
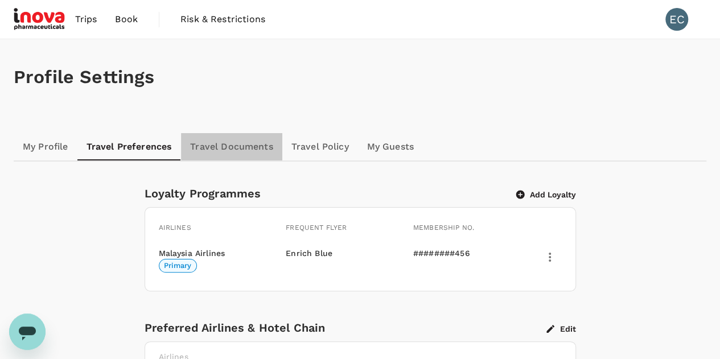
click at [245, 149] on link "Travel Documents" at bounding box center [231, 146] width 101 height 27
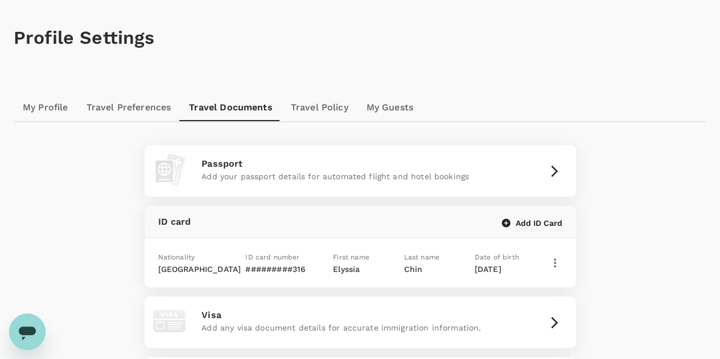
scroll to position [57, 0]
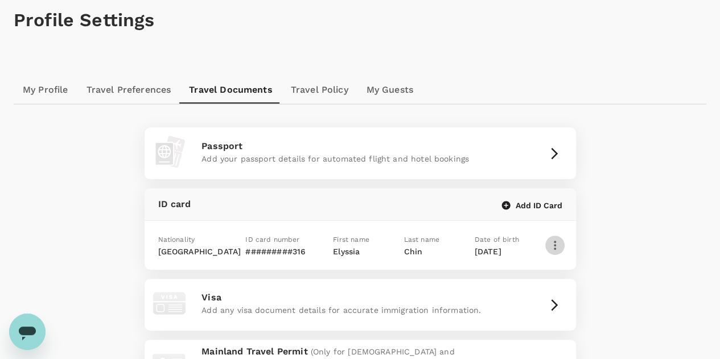
click at [557, 244] on icon "button" at bounding box center [555, 245] width 14 height 14
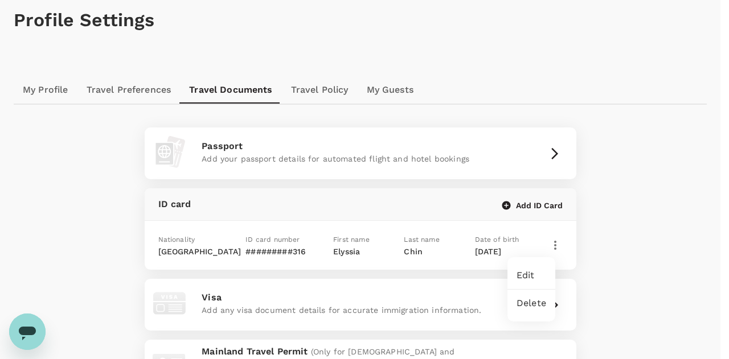
click at [524, 269] on span "Edit" at bounding box center [531, 276] width 30 height 14
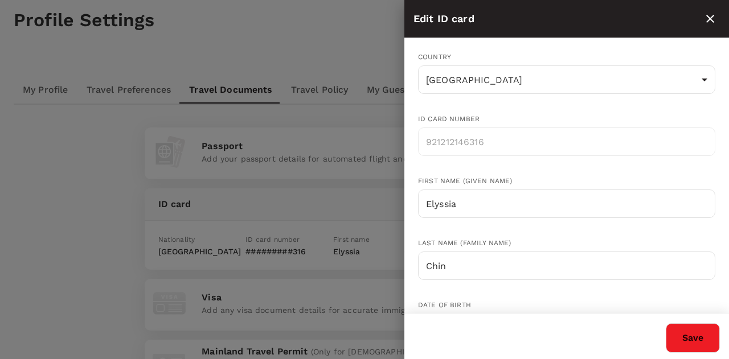
click at [501, 218] on input "Elyssia" at bounding box center [566, 204] width 297 height 28
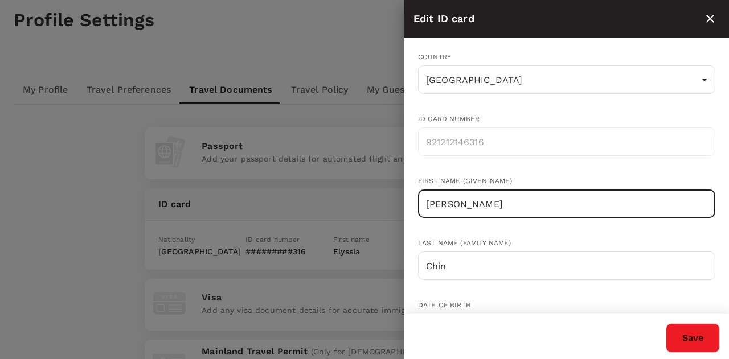
type input "[PERSON_NAME]"
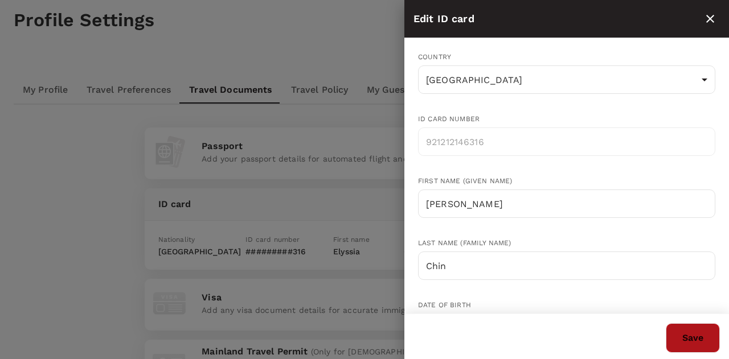
click at [686, 336] on button "Save" at bounding box center [692, 338] width 54 height 30
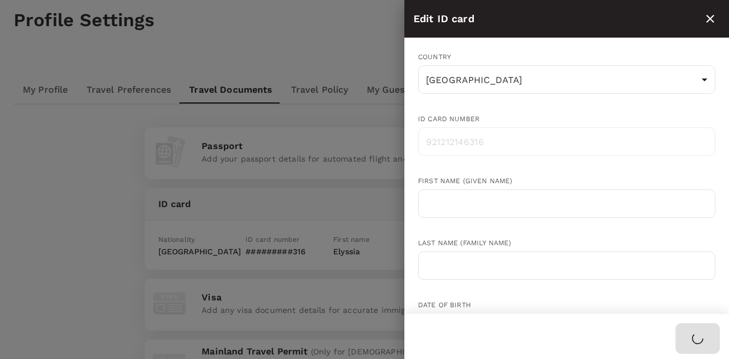
radio input "false"
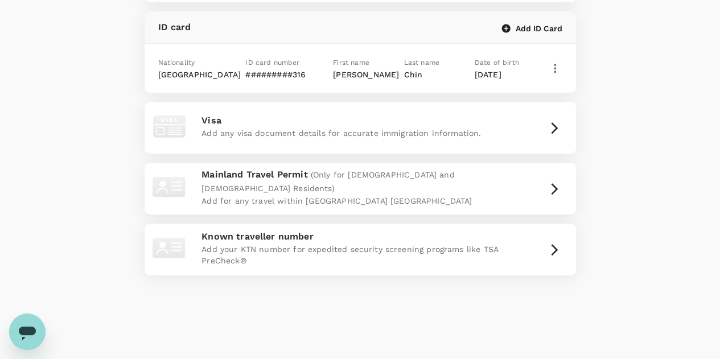
scroll to position [264, 0]
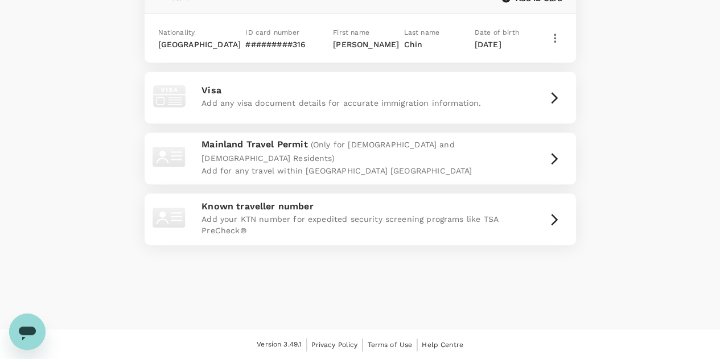
click at [50, 200] on div "Passport Add your passport details for automated flight and hotel bookings ID c…" at bounding box center [359, 87] width 647 height 334
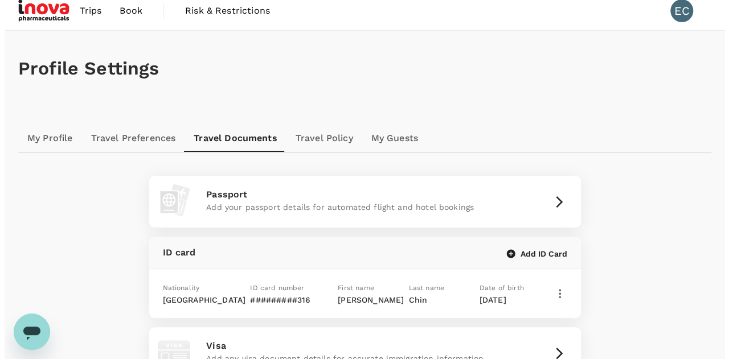
scroll to position [8, 0]
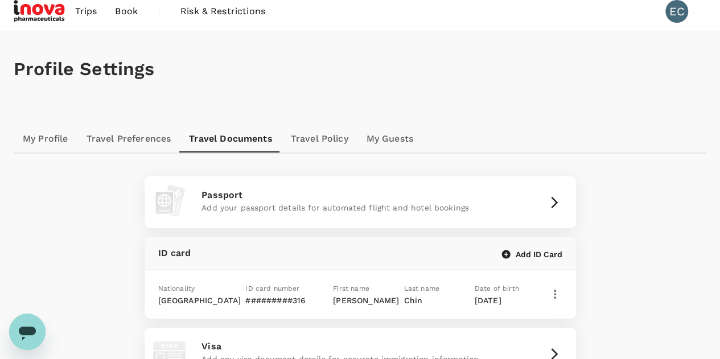
click at [413, 295] on p "Chin" at bounding box center [437, 300] width 67 height 11
click at [558, 295] on icon "button" at bounding box center [555, 294] width 14 height 14
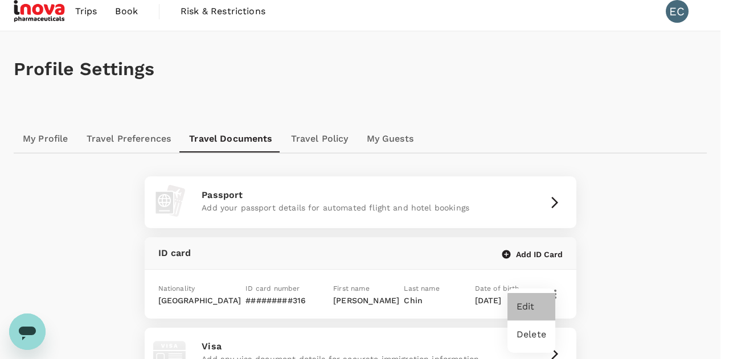
click at [534, 301] on span "Edit" at bounding box center [531, 307] width 30 height 14
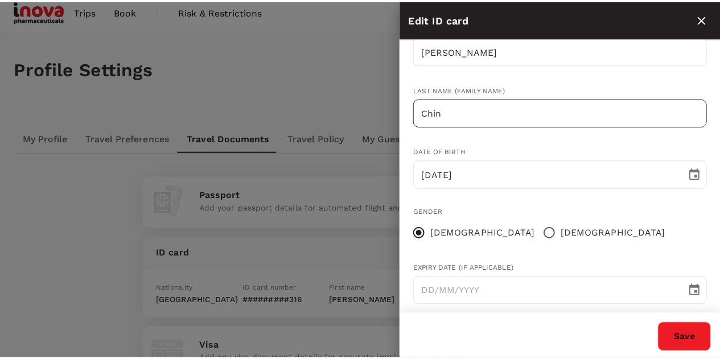
scroll to position [167, 0]
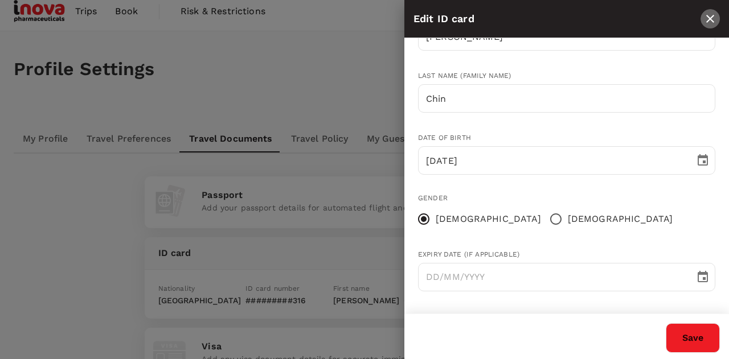
click at [710, 19] on icon "close" at bounding box center [710, 19] width 14 height 14
radio input "false"
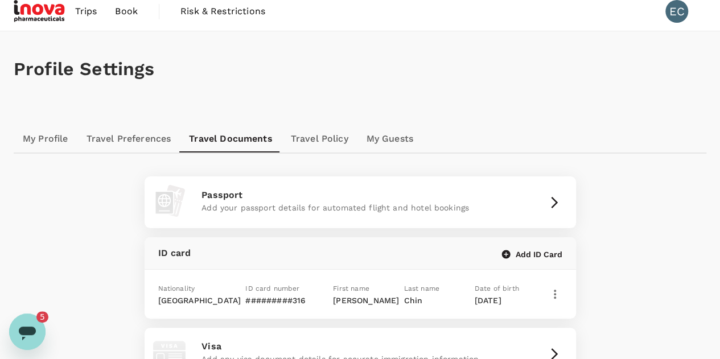
scroll to position [0, 0]
click at [28, 332] on icon "Open messaging window" at bounding box center [27, 334] width 17 height 14
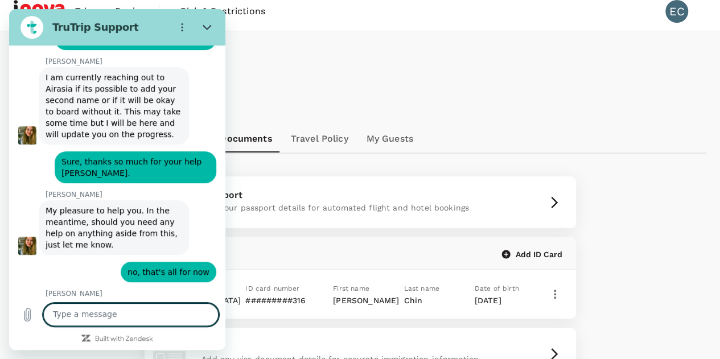
scroll to position [2404, 0]
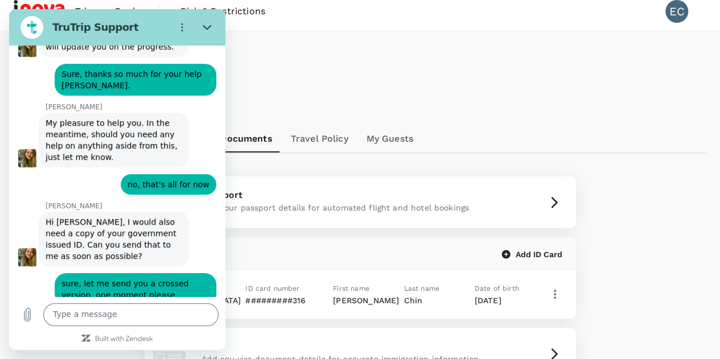
drag, startPoint x: 179, startPoint y: 242, endPoint x: 172, endPoint y: 242, distance: 7.4
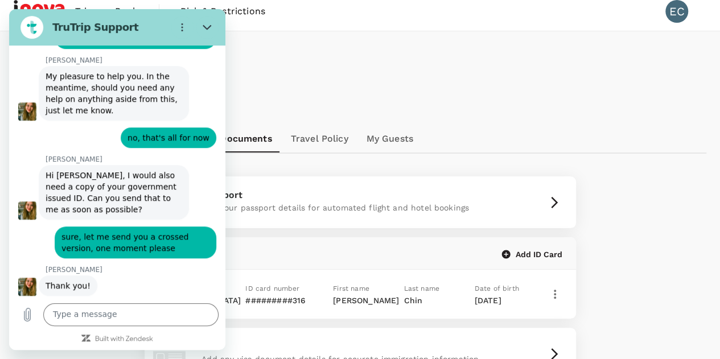
scroll to position [2453, 0]
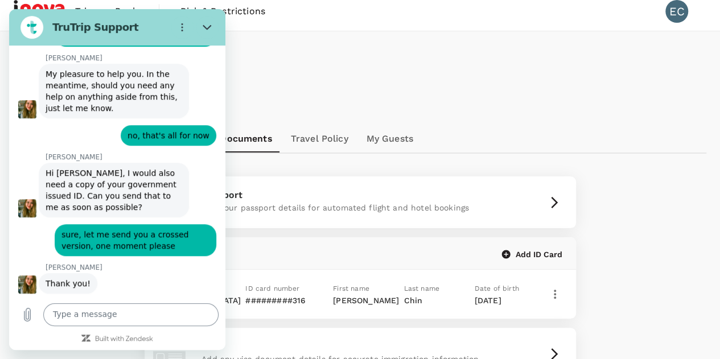
click at [100, 309] on textarea at bounding box center [130, 314] width 175 height 23
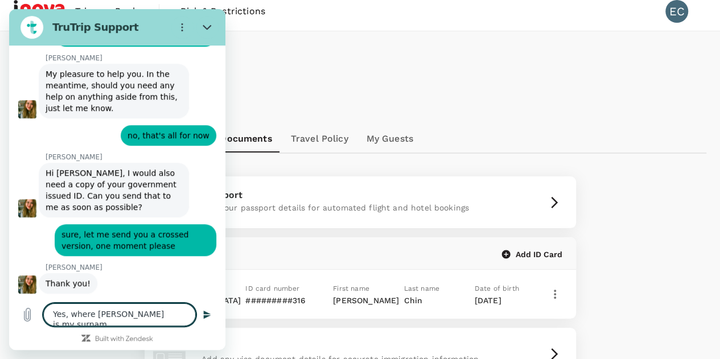
type textarea "Yes, where Chin is my surname"
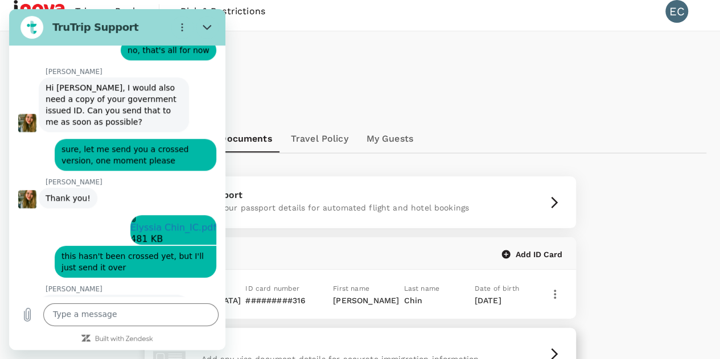
scroll to position [2541, 0]
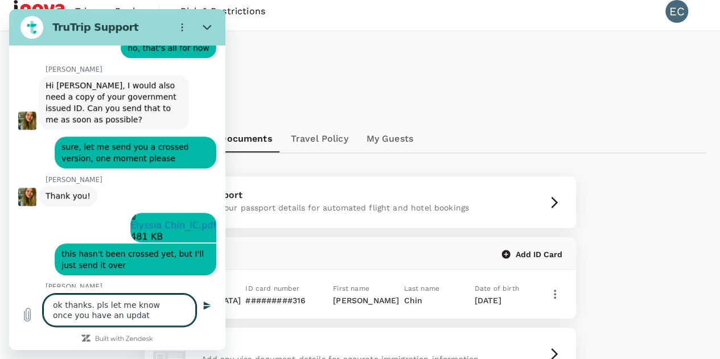
type textarea "ok thanks. pls let me know once you have an update"
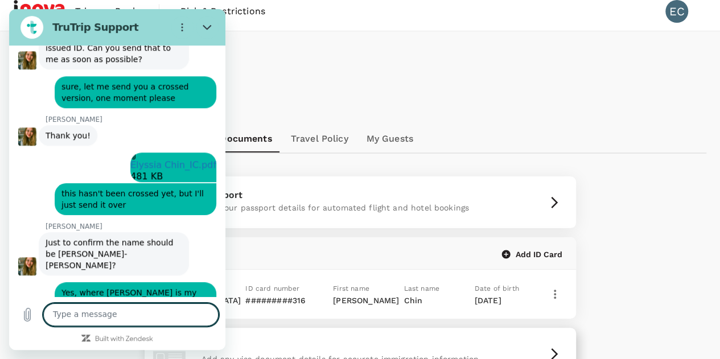
scroll to position [2628, 0]
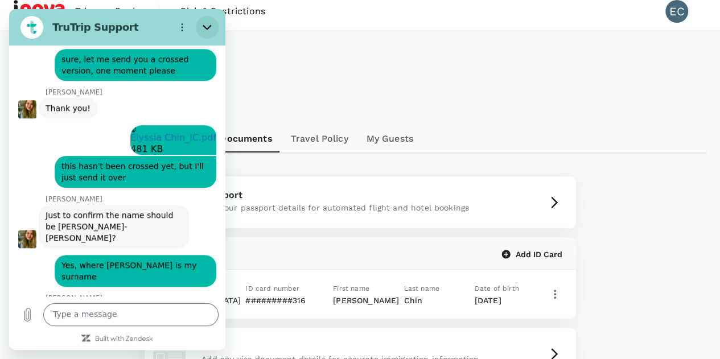
click at [207, 24] on icon "Close" at bounding box center [207, 27] width 9 height 9
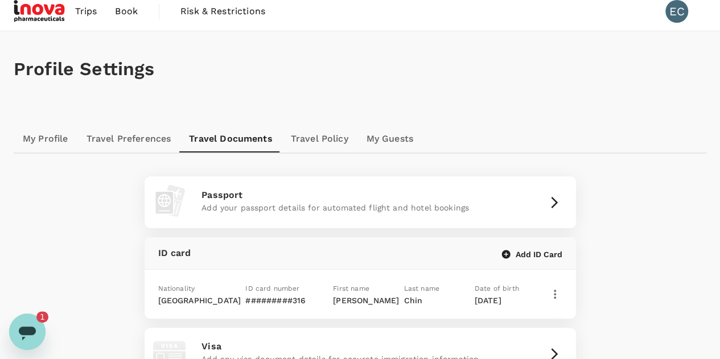
scroll to position [0, 0]
